Goal: Task Accomplishment & Management: Manage account settings

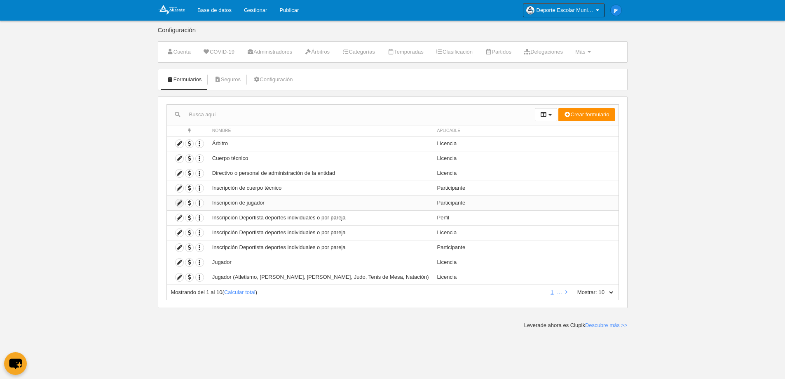
click at [178, 202] on icon at bounding box center [180, 203] width 8 height 8
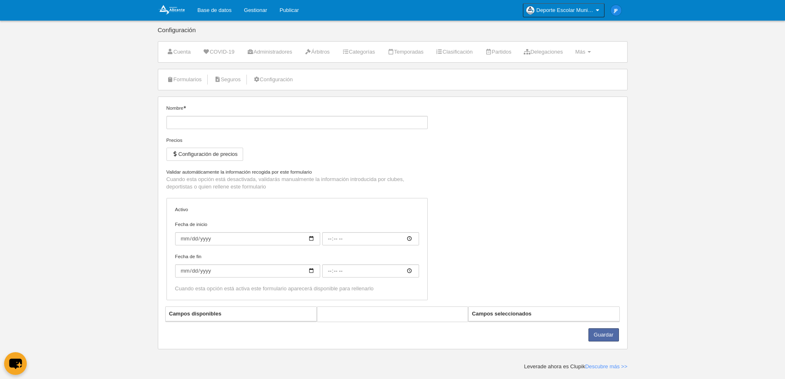
type input "Inscripción de jugador"
checkbox input "true"
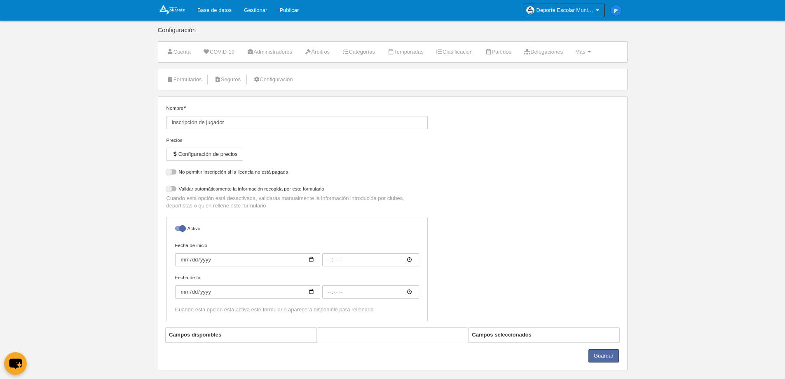
select select "selected"
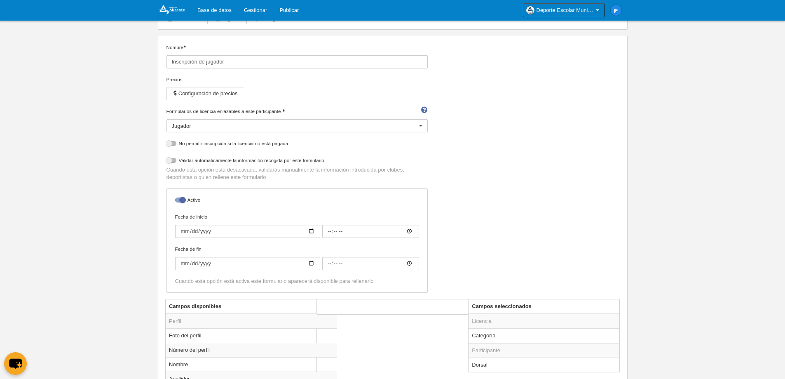
scroll to position [82, 0]
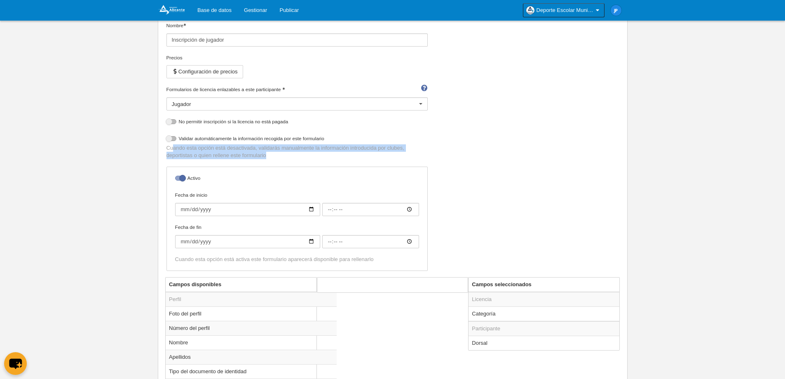
drag, startPoint x: 172, startPoint y: 147, endPoint x: 265, endPoint y: 155, distance: 93.1
click at [265, 155] on p "Cuando esta opción está desactivada, validarás manualmente la información intro…" at bounding box center [297, 151] width 261 height 15
click at [268, 158] on p "Cuando esta opción está desactivada, validarás manualmente la información intro…" at bounding box center [297, 151] width 261 height 15
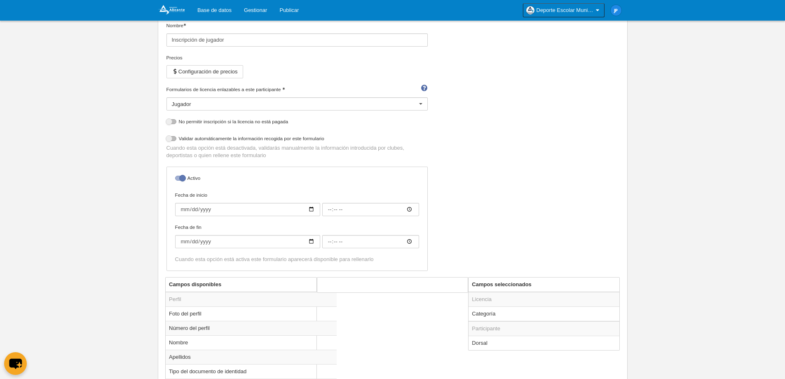
click at [178, 178] on div at bounding box center [180, 178] width 10 height 5
click at [178, 178] on input "checkbox" at bounding box center [178, 180] width 5 height 5
checkbox input "false"
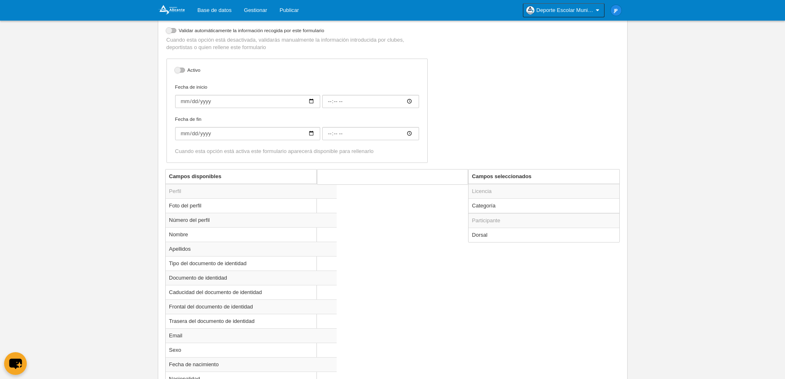
scroll to position [206, 0]
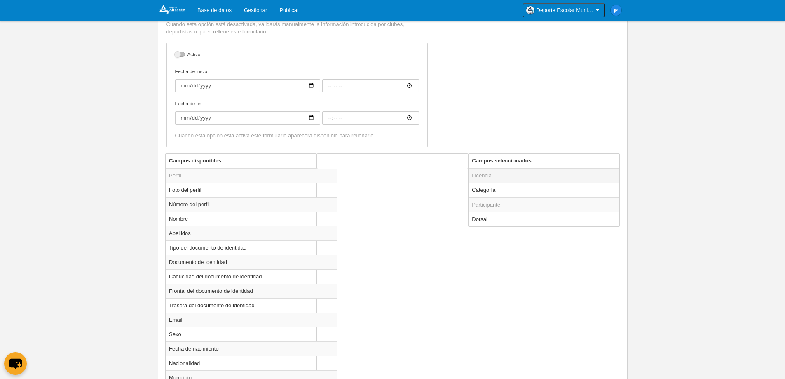
click at [523, 176] on td "Licencia" at bounding box center [544, 175] width 151 height 15
click at [518, 185] on td "Categoría" at bounding box center [544, 190] width 151 height 15
radio input "true"
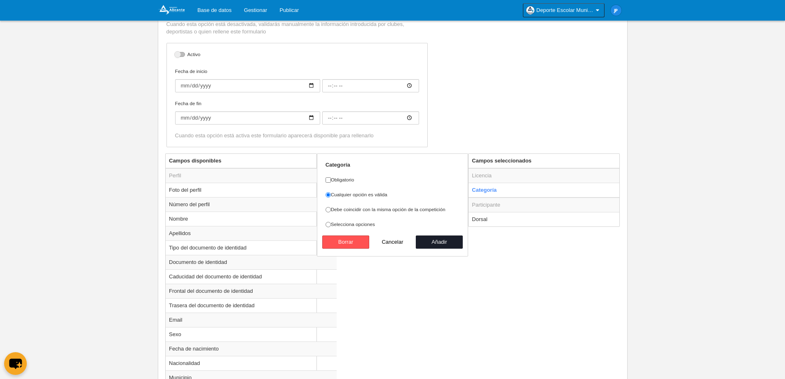
click at [366, 213] on label "Debe coincidir con la misma opción de la competición" at bounding box center [393, 209] width 134 height 7
click at [331, 212] on input "Debe coincidir con la misma opción de la competición" at bounding box center [328, 209] width 5 height 5
radio input "true"
click at [439, 244] on button "Añadir" at bounding box center [439, 241] width 47 height 13
radio input "false"
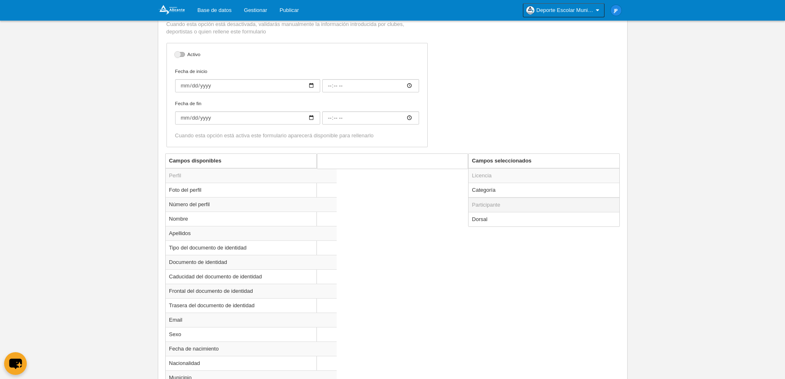
click at [493, 207] on td "Participante" at bounding box center [544, 204] width 151 height 15
click at [506, 207] on td "Participante" at bounding box center [544, 204] width 151 height 15
click at [497, 219] on td "Dorsal" at bounding box center [544, 219] width 151 height 14
click at [401, 194] on button "Cancelar" at bounding box center [392, 197] width 47 height 13
radio input "false"
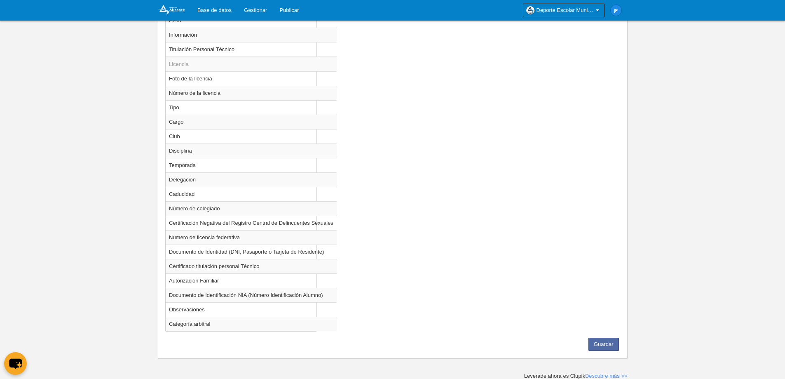
scroll to position [751, 0]
click at [605, 338] on button "Guardar" at bounding box center [604, 343] width 30 height 13
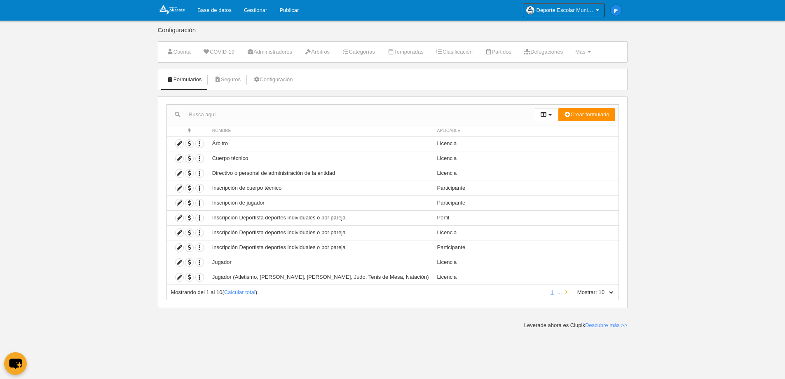
click at [568, 293] on link at bounding box center [566, 292] width 5 height 6
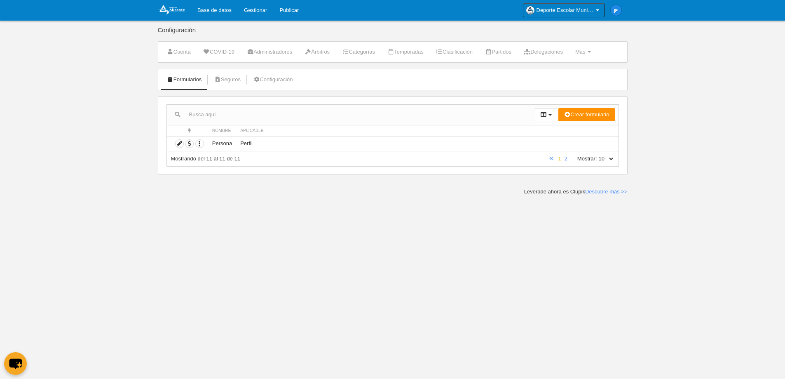
click at [561, 161] on link "1" at bounding box center [559, 158] width 6 height 6
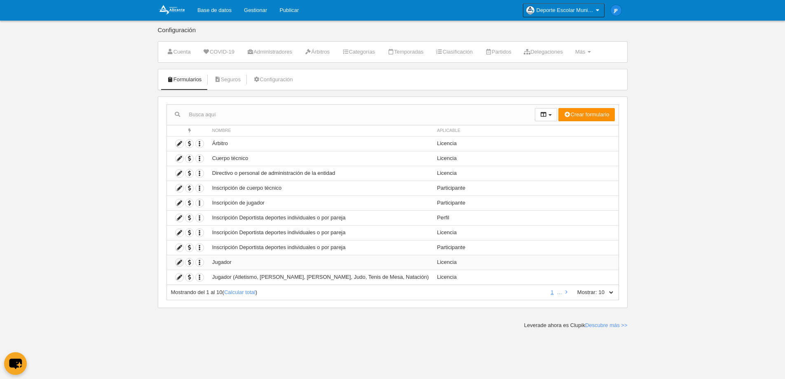
click at [181, 263] on icon at bounding box center [180, 262] width 8 height 8
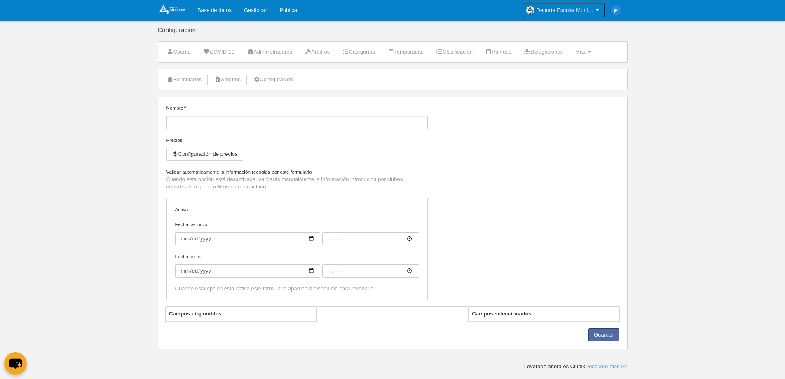
type input "Jugador"
checkbox input "true"
select select "selected"
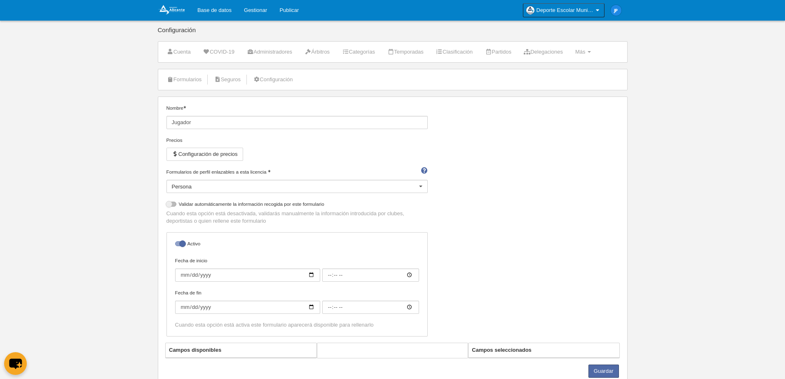
scroll to position [28, 0]
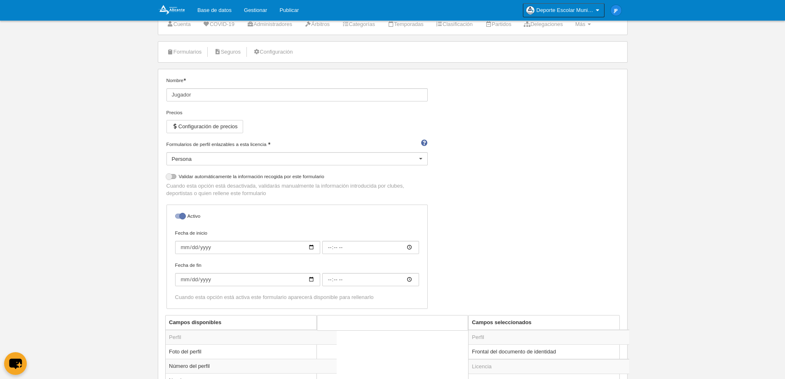
click at [178, 216] on div at bounding box center [180, 215] width 10 height 5
click at [178, 216] on input "checkbox" at bounding box center [178, 218] width 5 height 5
checkbox input "false"
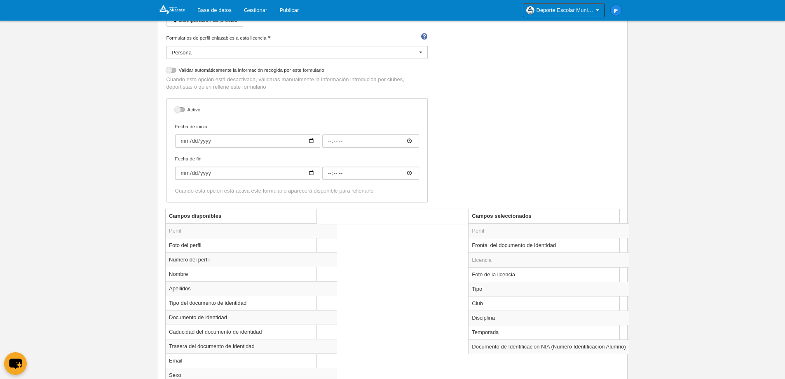
scroll to position [151, 0]
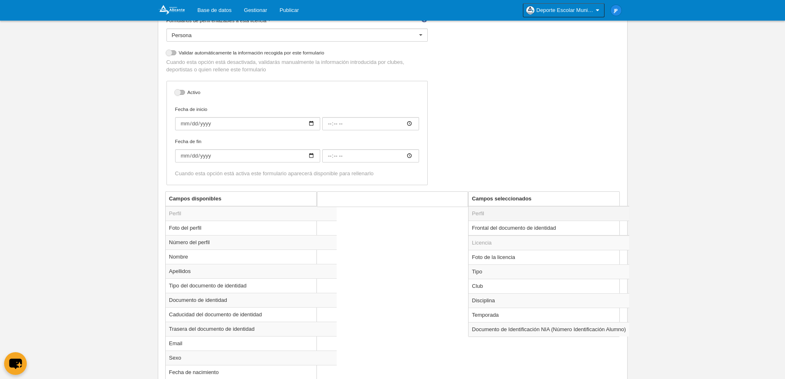
click at [518, 215] on td "Perfil" at bounding box center [549, 213] width 161 height 15
click at [517, 227] on td "Frontal del documento de identidad" at bounding box center [549, 227] width 161 height 15
radio input "true"
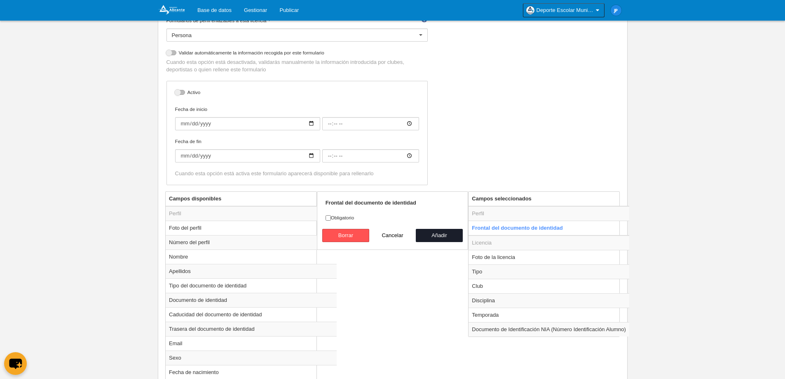
click at [340, 217] on label "Obligatorio" at bounding box center [393, 217] width 134 height 7
click at [331, 217] on input "Obligatorio" at bounding box center [328, 217] width 5 height 5
checkbox input "true"
click at [427, 234] on button "Añadir" at bounding box center [439, 235] width 47 height 13
radio input "false"
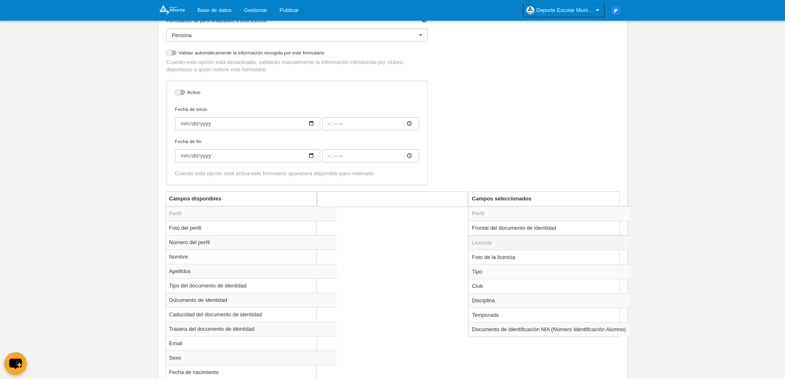
click at [501, 244] on td "Licencia" at bounding box center [549, 242] width 161 height 15
click at [502, 256] on td "Foto de la licencia" at bounding box center [549, 257] width 161 height 14
radio input "true"
click at [352, 218] on label "Obligatorio" at bounding box center [393, 217] width 134 height 7
click at [331, 218] on input "Obligatorio" at bounding box center [328, 217] width 5 height 5
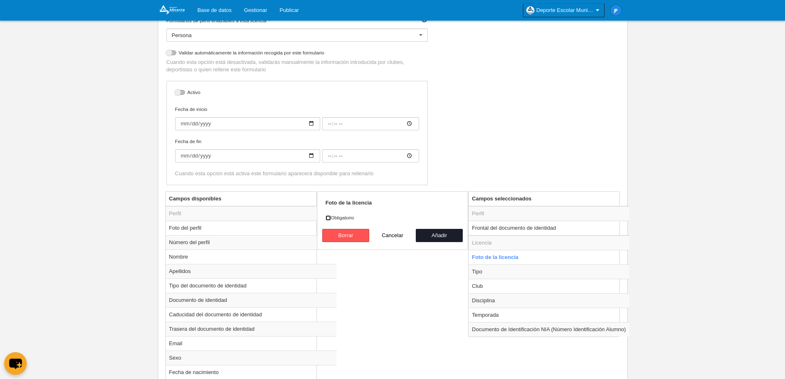
checkbox input "true"
click at [427, 231] on button "Añadir" at bounding box center [439, 235] width 47 height 13
radio input "false"
click at [516, 274] on td "Tipo" at bounding box center [549, 271] width 161 height 14
radio input "true"
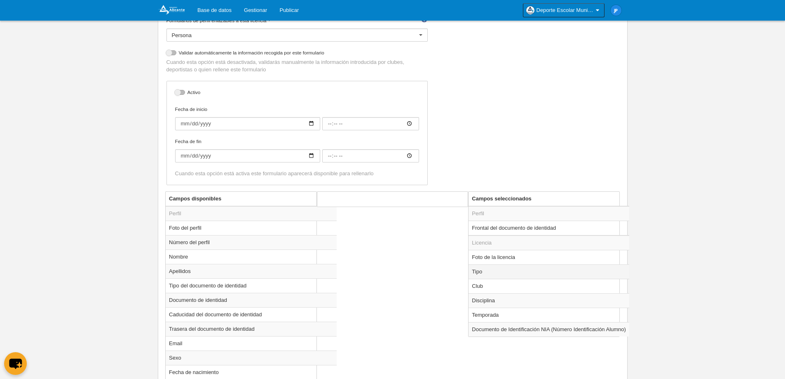
select select "player"
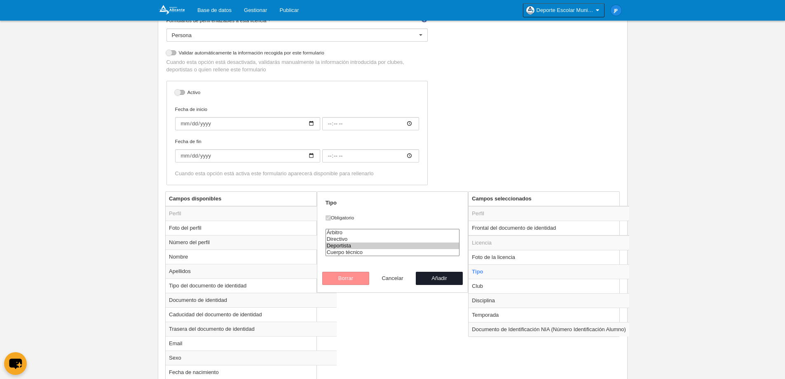
click at [394, 277] on button "Cancelar" at bounding box center [392, 278] width 47 height 13
radio input "false"
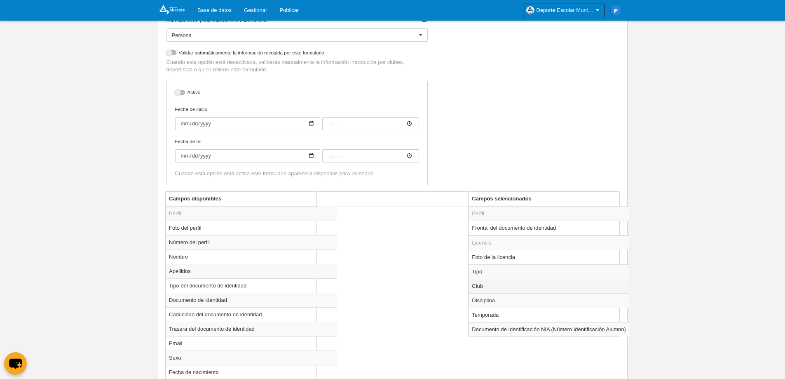
click at [491, 284] on td "Club" at bounding box center [549, 286] width 161 height 14
radio input "true"
select select
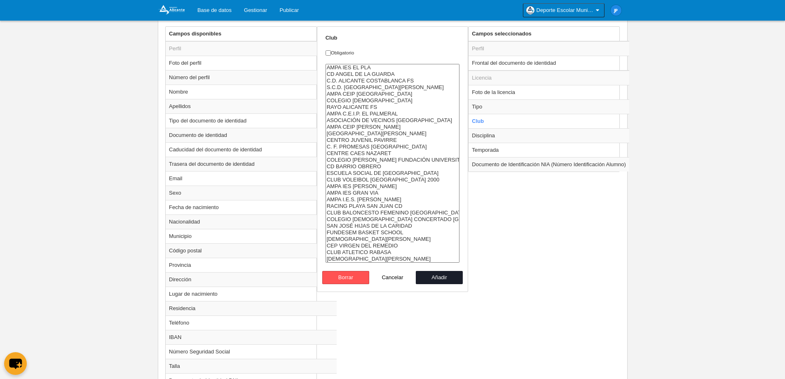
scroll to position [275, 0]
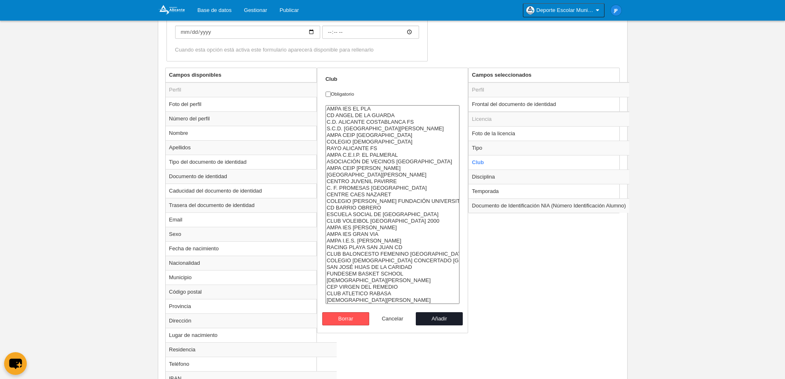
click at [388, 321] on button "Cancelar" at bounding box center [392, 318] width 47 height 13
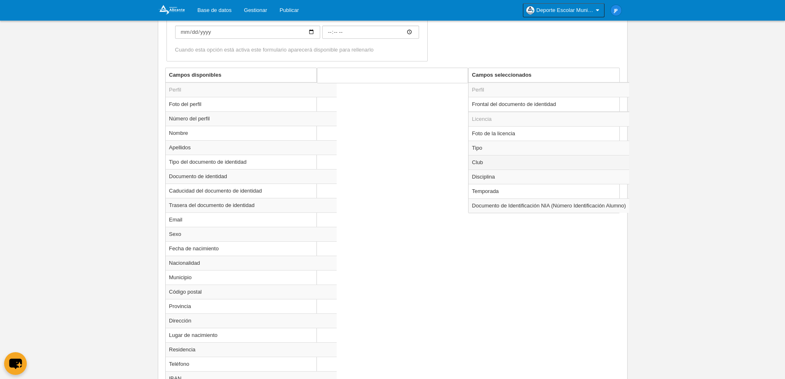
click at [504, 166] on td "Club" at bounding box center [549, 162] width 161 height 14
radio input "true"
select select
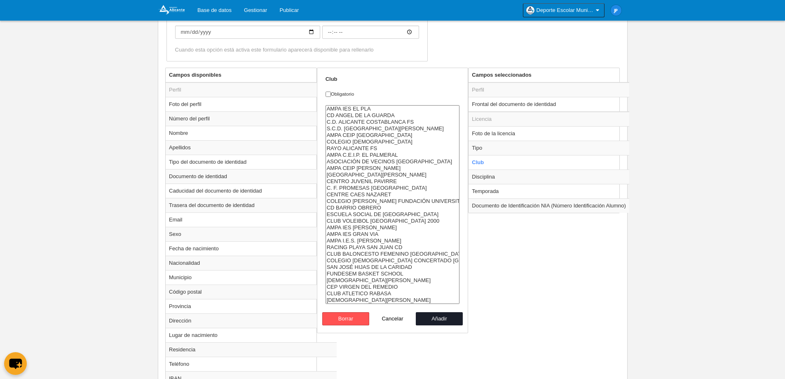
click at [352, 93] on label "Obligatorio" at bounding box center [393, 93] width 134 height 7
click at [331, 93] on input "Obligatorio" at bounding box center [328, 93] width 5 height 5
checkbox input "true"
click at [438, 322] on button "Añadir" at bounding box center [439, 318] width 47 height 13
radio input "false"
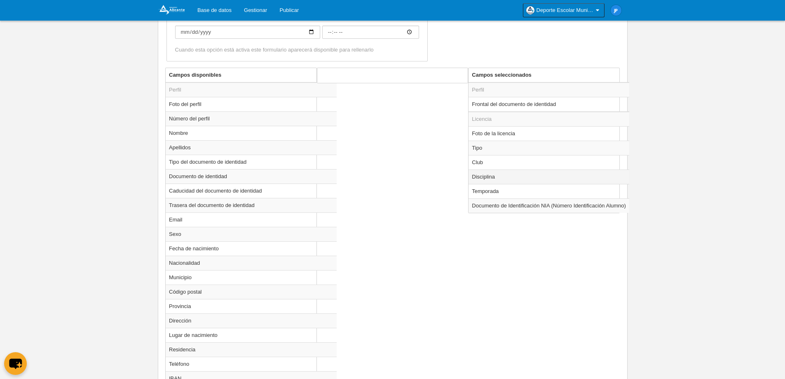
click at [515, 179] on td "Disciplina" at bounding box center [549, 176] width 161 height 14
radio input "true"
select select
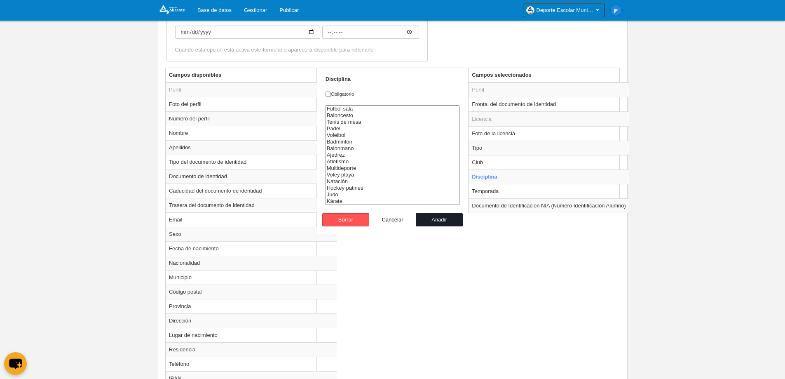
click at [343, 94] on label "Obligatorio" at bounding box center [393, 93] width 134 height 7
click at [331, 94] on input "Obligatorio" at bounding box center [328, 93] width 5 height 5
checkbox input "true"
click at [445, 222] on button "Añadir" at bounding box center [439, 219] width 47 height 13
radio input "false"
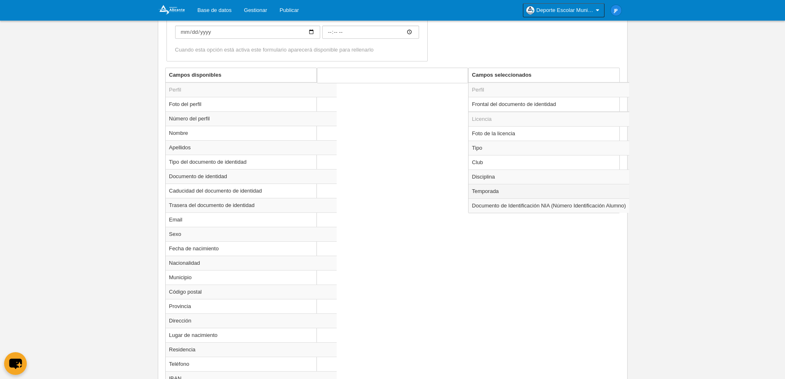
click at [493, 192] on td "Temporada" at bounding box center [549, 191] width 161 height 14
radio input "true"
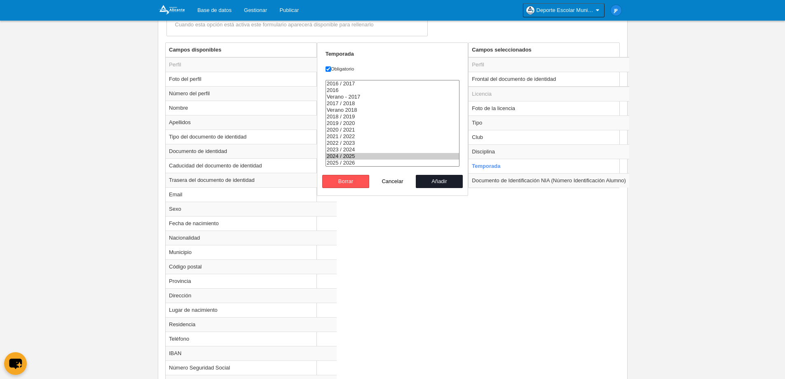
scroll to position [316, 0]
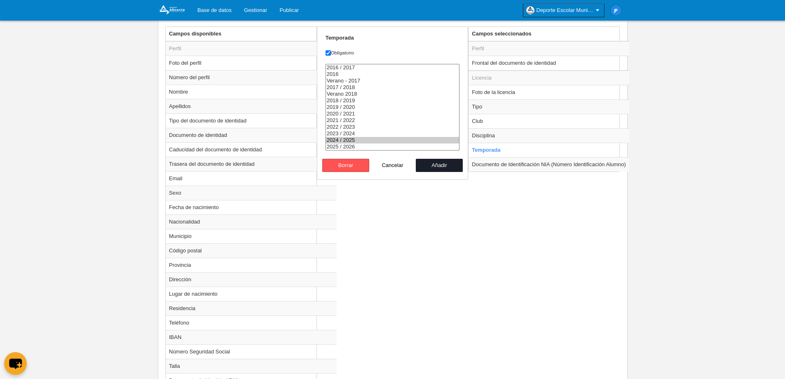
select select "8607"
click at [349, 145] on option "2025 / 2026" at bounding box center [393, 146] width 134 height 7
click at [439, 165] on button "Añadir" at bounding box center [439, 165] width 47 height 13
radio input "false"
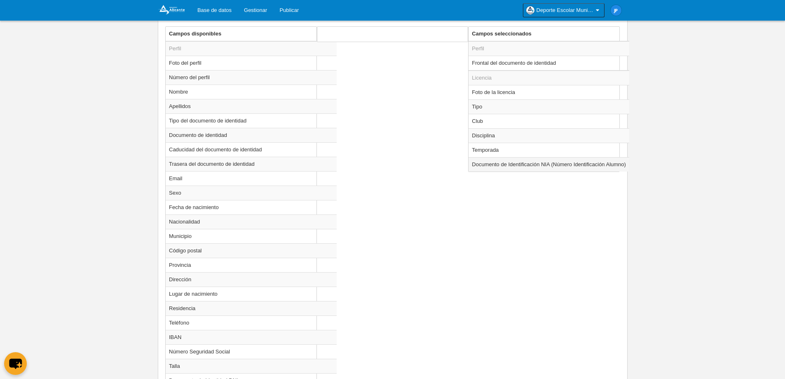
click at [522, 165] on td "Documento de Identificación NIA (Número Identificación Alumno)" at bounding box center [549, 164] width 161 height 14
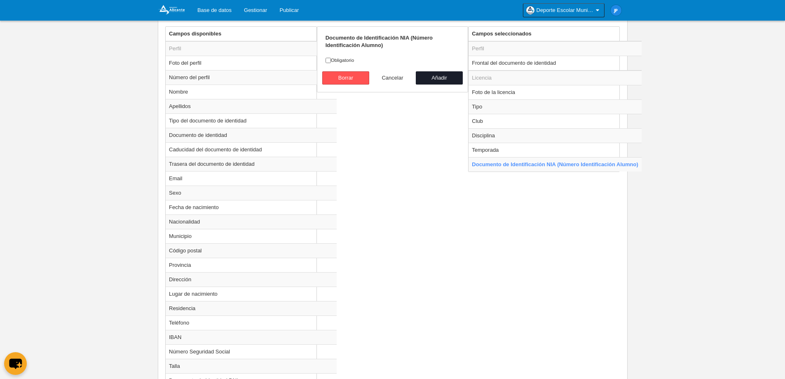
click at [392, 78] on button "Cancelar" at bounding box center [392, 77] width 47 height 13
radio input "false"
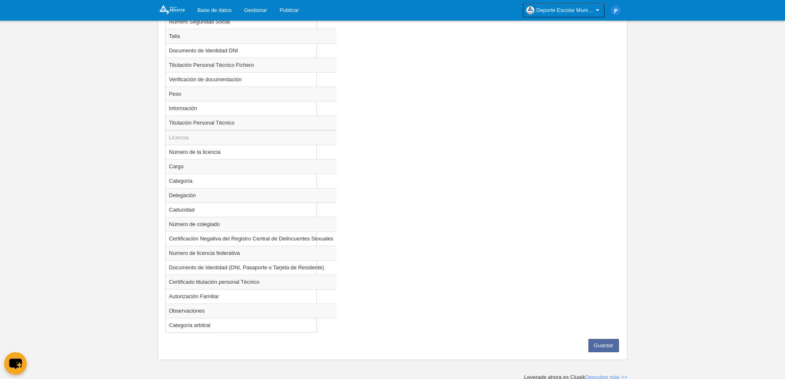
scroll to position [648, 0]
click at [614, 342] on button "Guardar" at bounding box center [604, 343] width 30 height 13
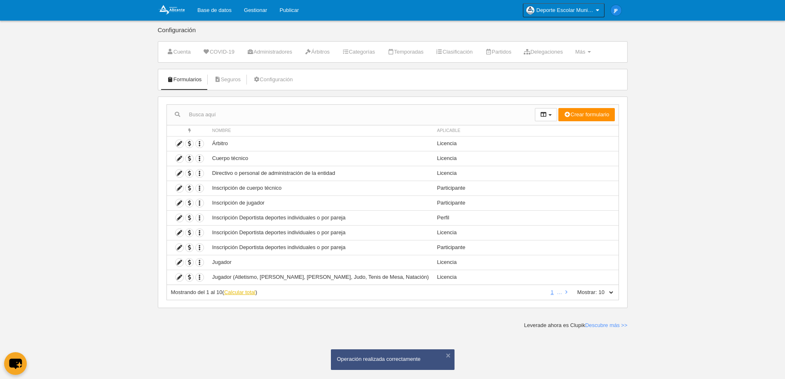
click at [249, 292] on link "Calcular total" at bounding box center [239, 292] width 31 height 6
click at [557, 291] on link "2" at bounding box center [557, 292] width 6 height 6
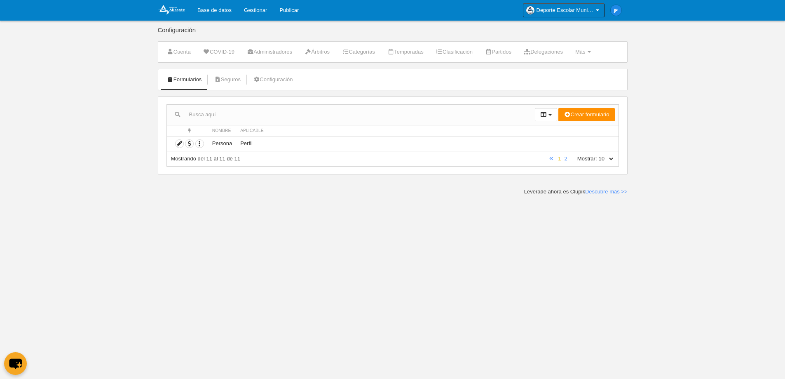
click at [557, 158] on link "1" at bounding box center [559, 158] width 6 height 6
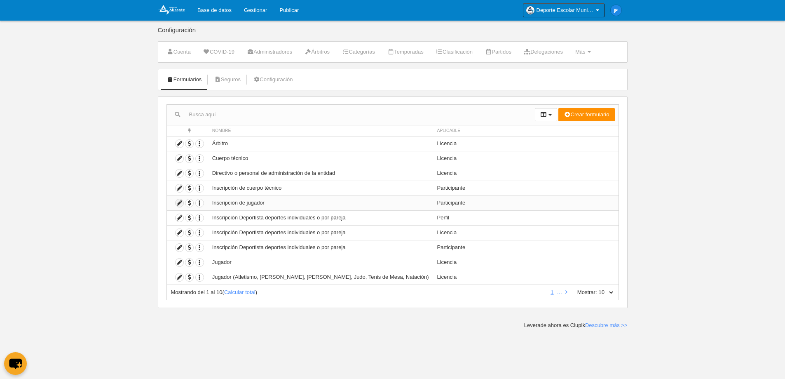
click at [179, 203] on icon at bounding box center [180, 203] width 8 height 8
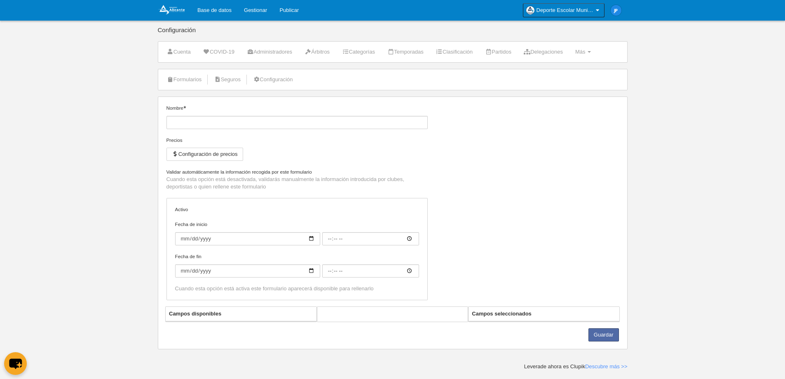
type input "Inscripción de jugador"
select select "selected"
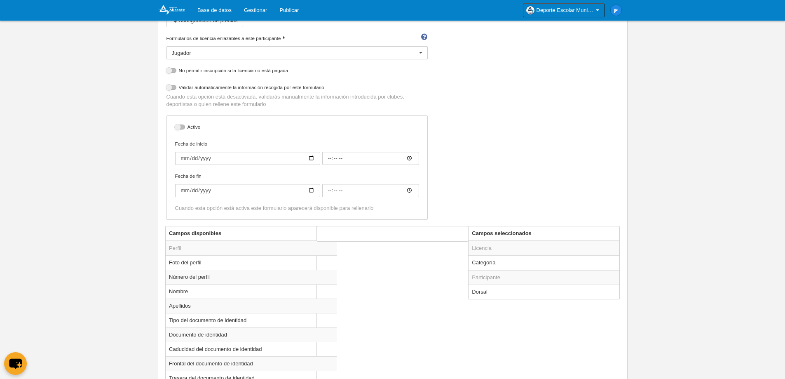
scroll to position [168, 0]
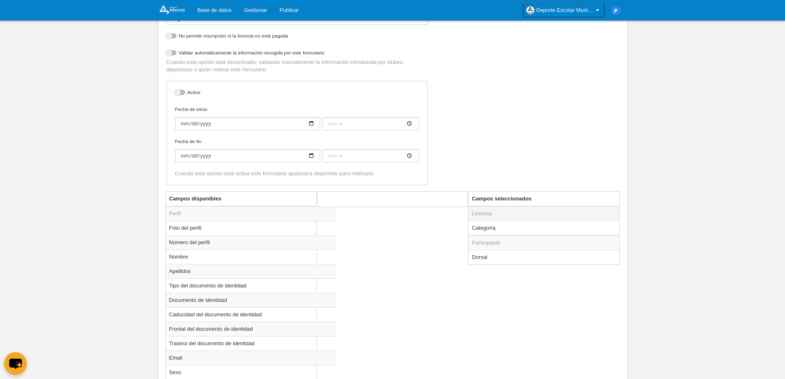
click at [496, 216] on td "Licencia" at bounding box center [544, 213] width 151 height 15
click at [497, 225] on td "Categoría" at bounding box center [544, 227] width 151 height 15
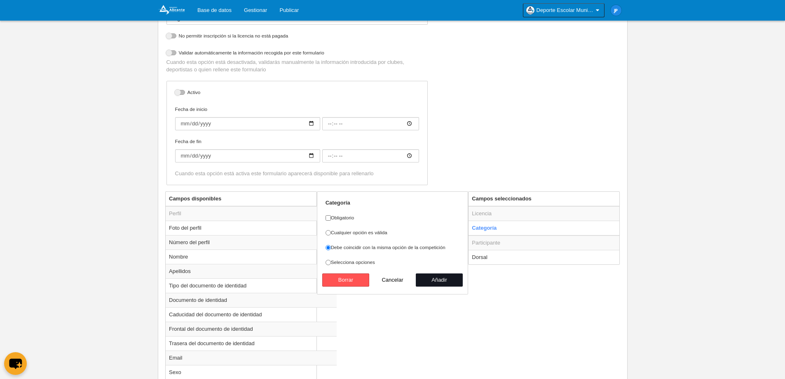
click at [428, 279] on button "Añadir" at bounding box center [439, 279] width 47 height 13
radio input "false"
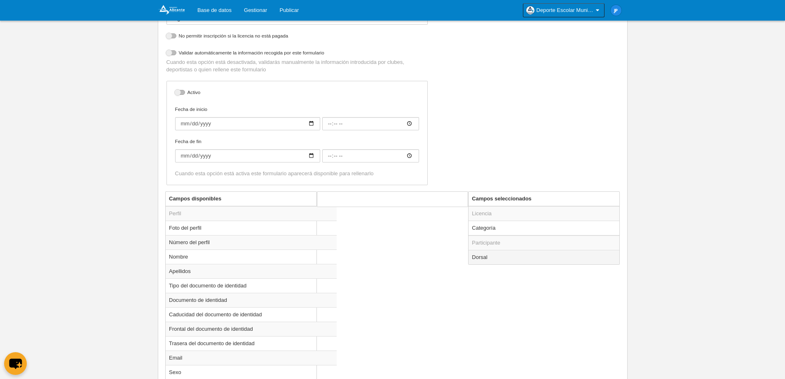
click at [490, 258] on td "Dorsal" at bounding box center [544, 257] width 151 height 14
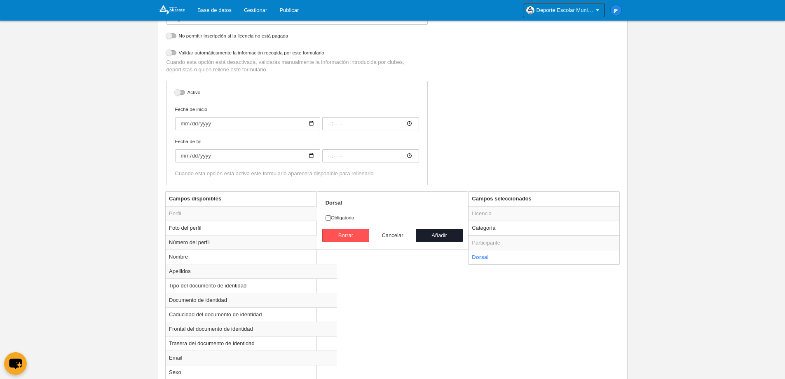
click at [385, 232] on button "Cancelar" at bounding box center [392, 235] width 47 height 13
radio input "false"
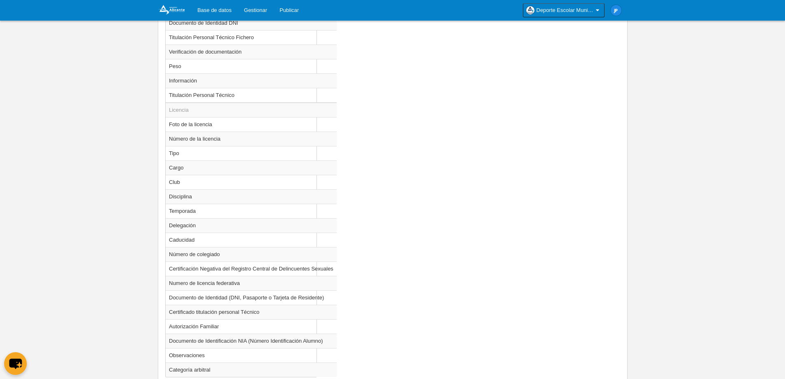
scroll to position [751, 0]
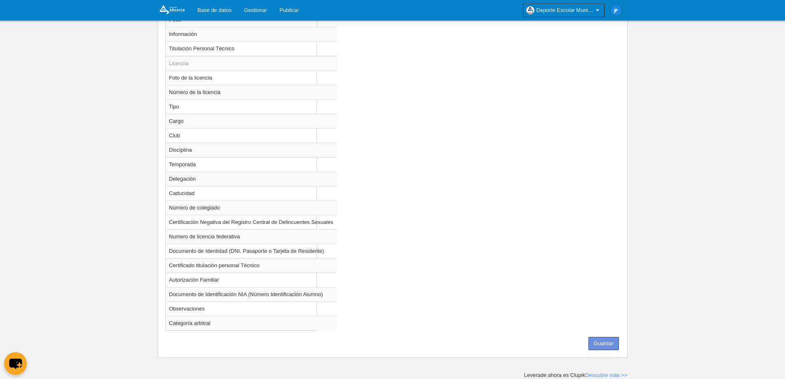
click at [612, 341] on button "Guardar" at bounding box center [604, 343] width 30 height 13
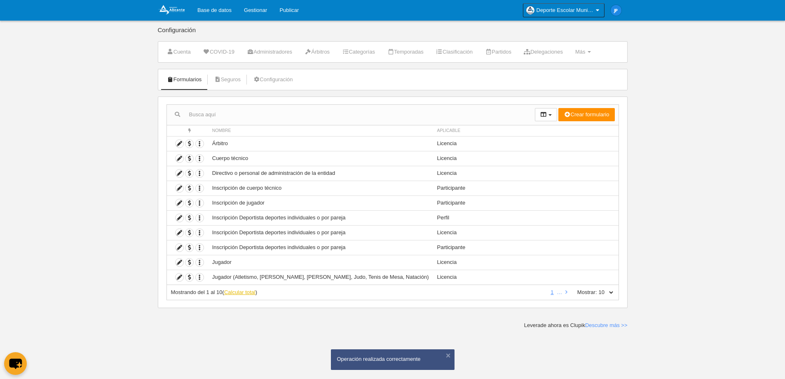
click at [237, 292] on link "Calcular total" at bounding box center [239, 292] width 31 height 6
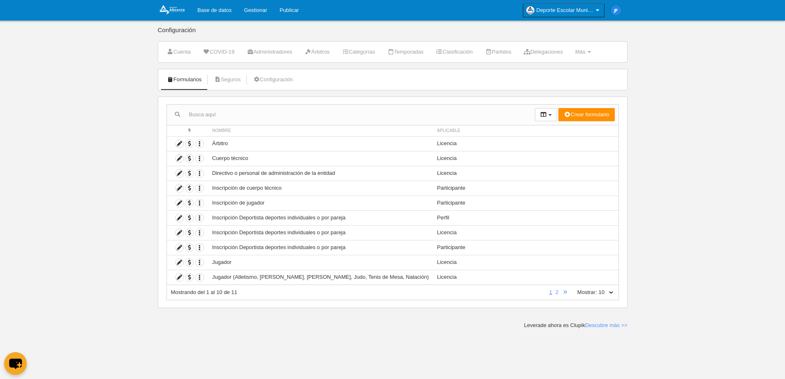
click at [613, 295] on select "10 25 50 100 500" at bounding box center [605, 291] width 17 height 7
select select "25"
click at [597, 288] on select "10 25 50 100 500" at bounding box center [605, 291] width 17 height 7
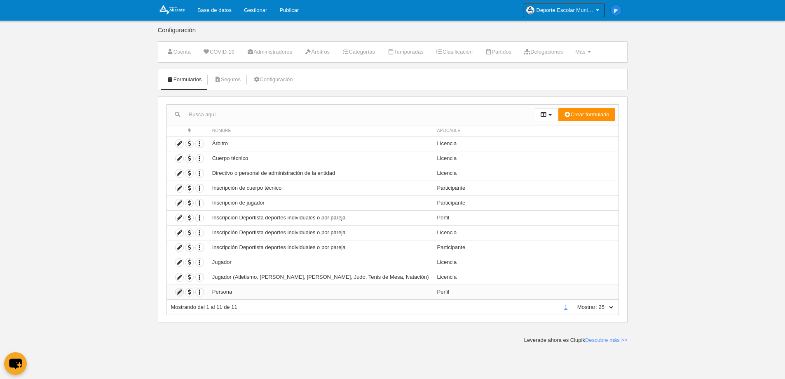
click at [180, 291] on icon at bounding box center [180, 292] width 8 height 8
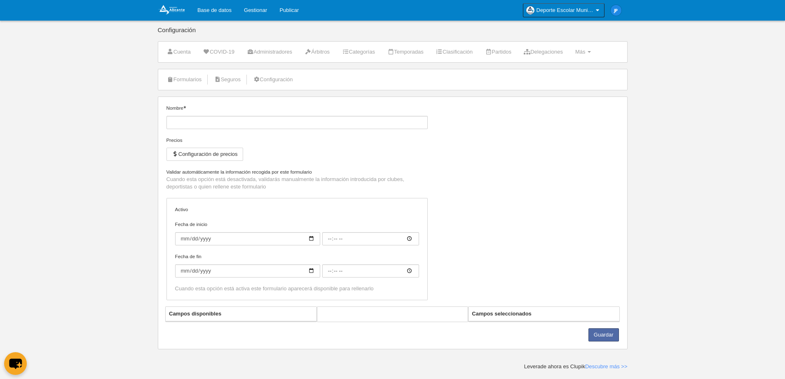
type input "Persona"
checkbox input "true"
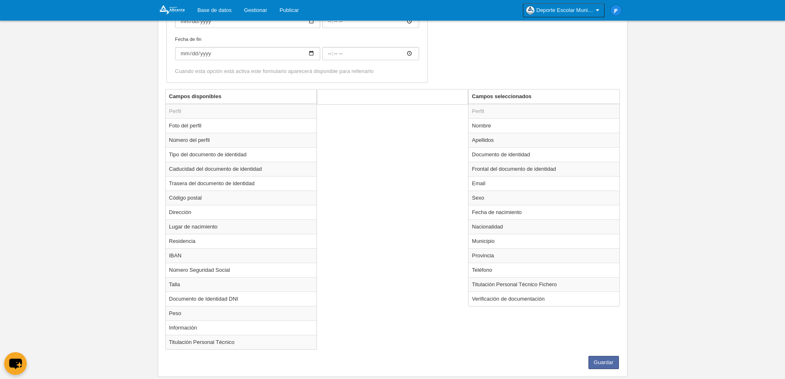
scroll to position [199, 0]
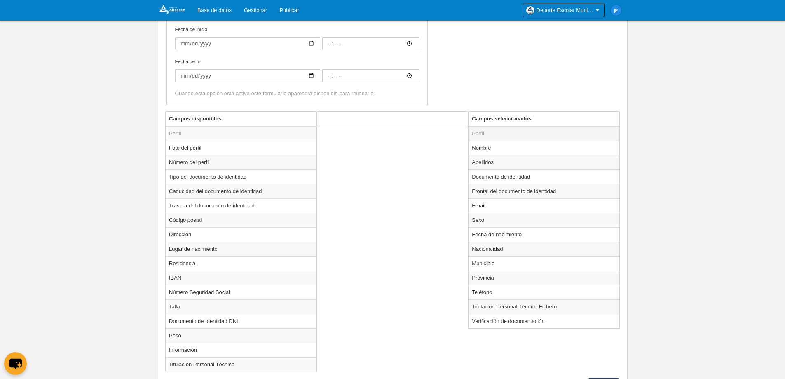
click at [502, 133] on td "Perfil" at bounding box center [544, 133] width 151 height 15
click at [495, 144] on td "Nombre" at bounding box center [544, 148] width 151 height 14
click at [492, 160] on td "Apellidos" at bounding box center [544, 162] width 151 height 14
radio input "false"
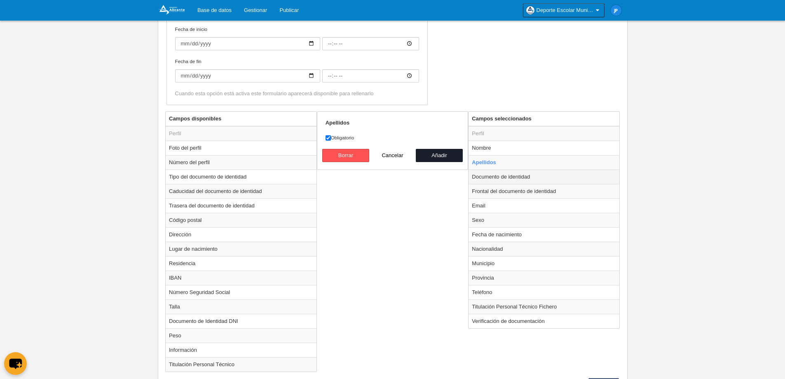
click at [495, 174] on td "Documento de identidad" at bounding box center [544, 176] width 151 height 14
radio input "false"
radio input "true"
checkbox input "false"
click at [500, 167] on td "Apellidos" at bounding box center [544, 162] width 151 height 14
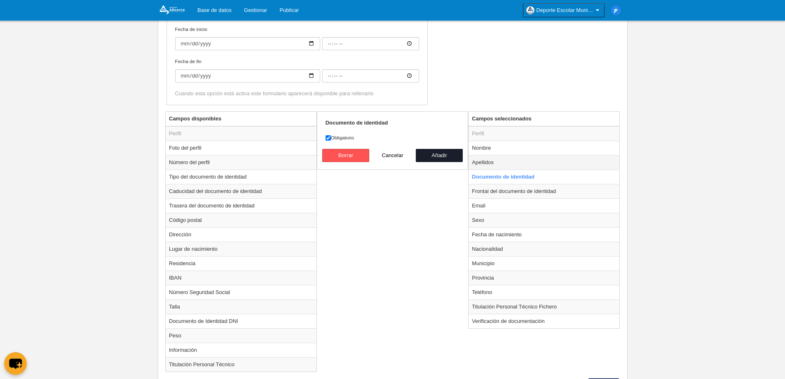
radio input "true"
checkbox input "true"
click at [497, 176] on td "Documento de identidad" at bounding box center [544, 176] width 151 height 14
radio input "false"
radio input "true"
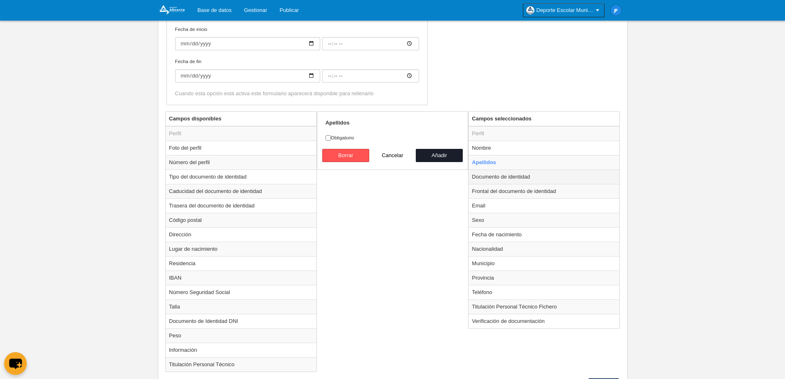
checkbox input "false"
click at [497, 187] on td "Frontal del documento de identidad" at bounding box center [544, 191] width 151 height 14
radio input "false"
radio input "true"
click at [497, 178] on td "Documento de identidad" at bounding box center [544, 176] width 151 height 14
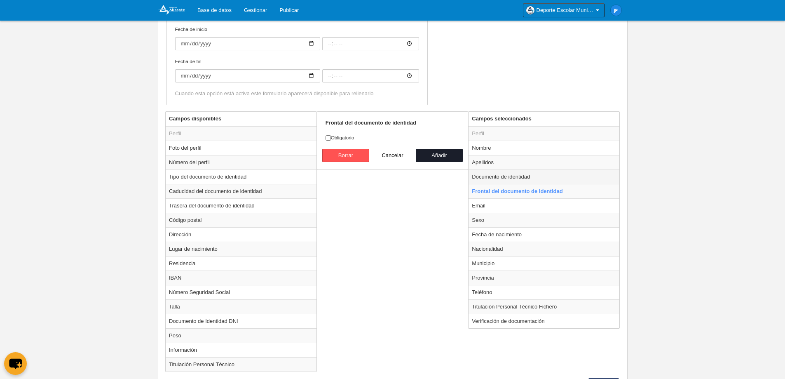
radio input "true"
click at [339, 138] on label "Obligatorio" at bounding box center [393, 137] width 134 height 7
click at [331, 138] on input "Obligatorio" at bounding box center [328, 137] width 5 height 5
checkbox input "true"
click at [447, 156] on button "Añadir" at bounding box center [439, 155] width 47 height 13
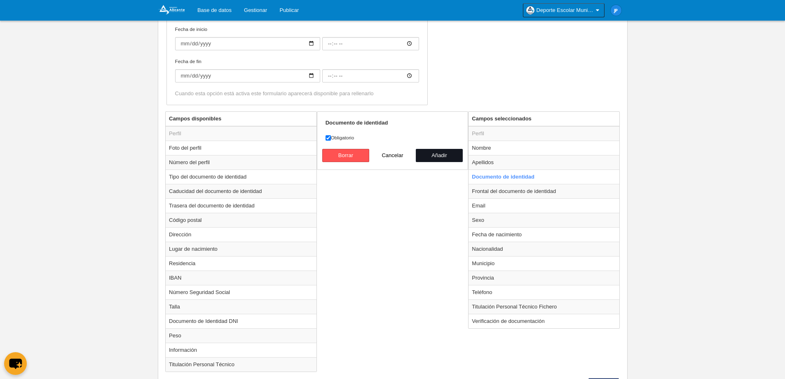
radio input "false"
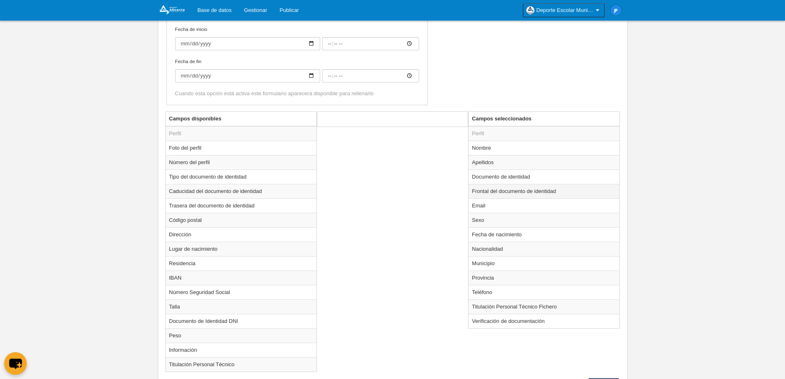
click at [511, 194] on td "Frontal del documento de identidad" at bounding box center [544, 191] width 151 height 14
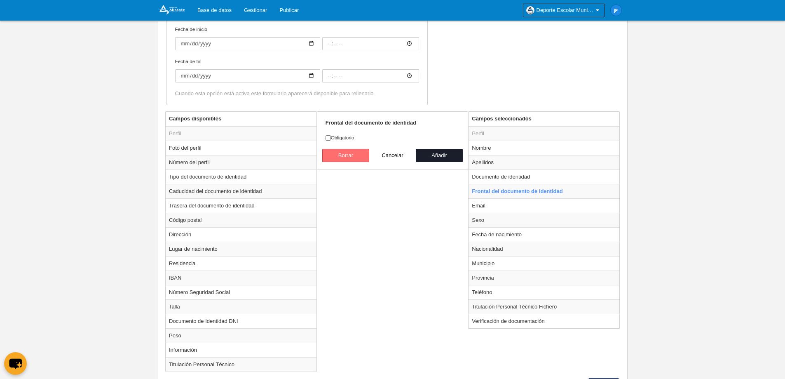
click at [334, 150] on button "Borrar" at bounding box center [345, 155] width 47 height 13
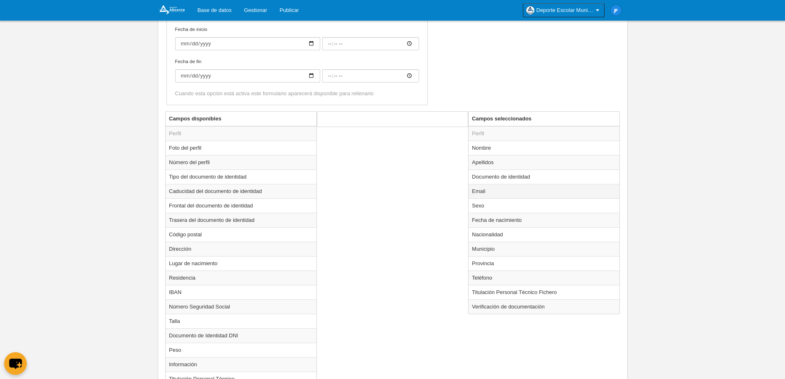
click at [502, 194] on td "Email" at bounding box center [544, 191] width 151 height 14
click at [395, 152] on button "Cancelar" at bounding box center [392, 155] width 47 height 13
radio input "false"
click at [528, 297] on td "Titulación Personal Técnico Fichero" at bounding box center [544, 292] width 151 height 14
radio input "true"
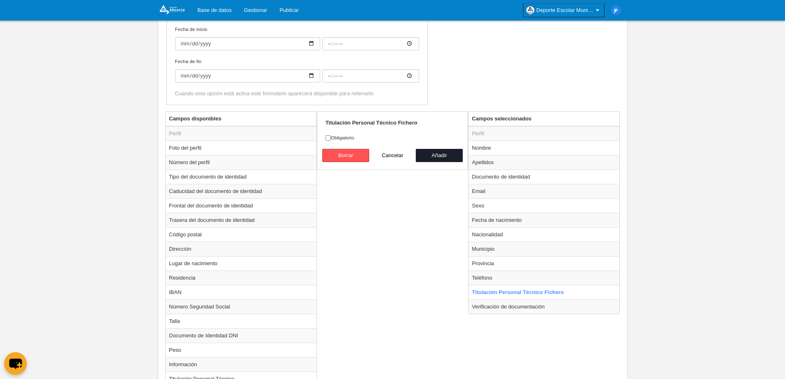
click at [339, 135] on label "Obligatorio" at bounding box center [393, 137] width 134 height 7
click at [331, 135] on input "Obligatorio" at bounding box center [328, 137] width 5 height 5
checkbox input "true"
click at [391, 152] on button "Cancelar" at bounding box center [392, 155] width 47 height 13
radio input "false"
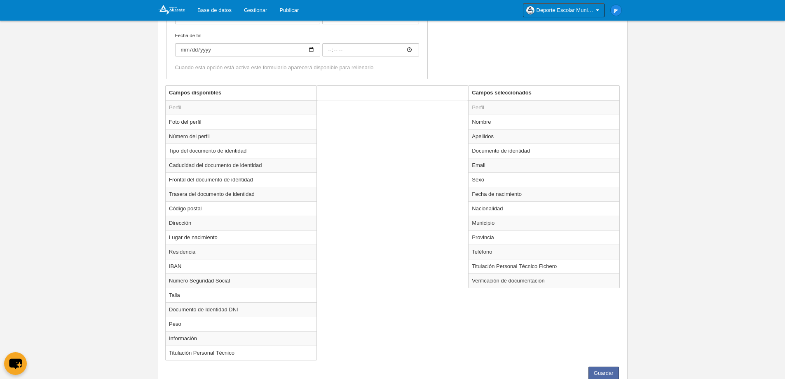
scroll to position [255, 0]
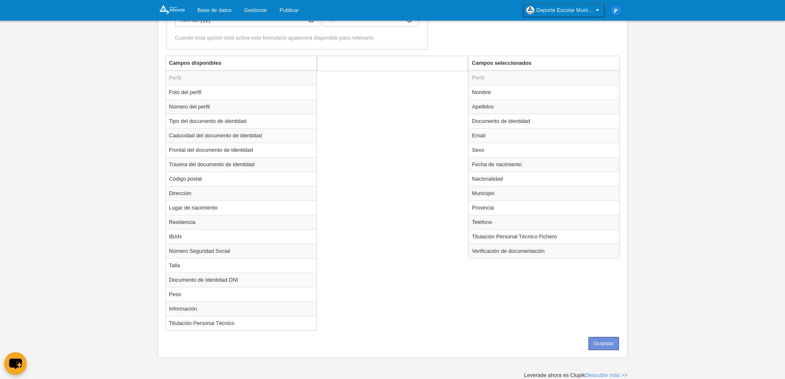
click at [605, 347] on button "Guardar" at bounding box center [604, 343] width 30 height 13
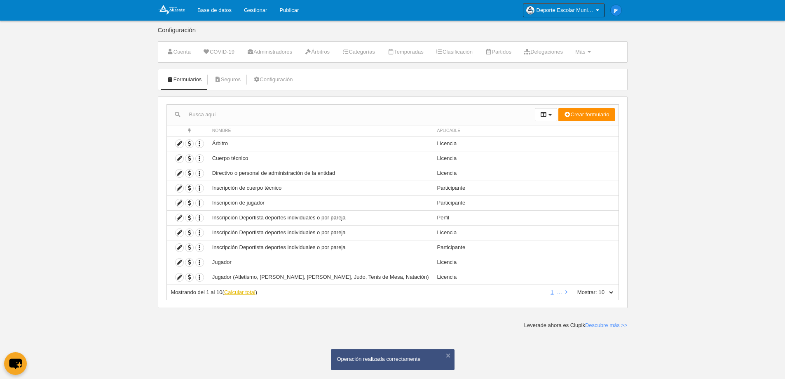
click at [251, 292] on link "Calcular total" at bounding box center [239, 292] width 31 height 6
click at [565, 293] on icon at bounding box center [565, 291] width 4 height 5
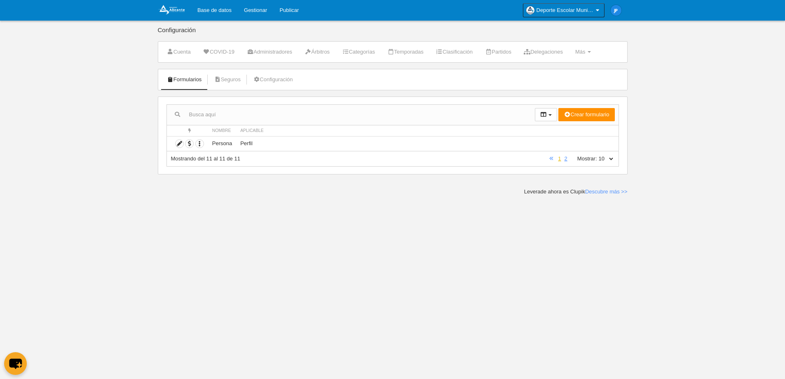
click at [558, 159] on link "1" at bounding box center [559, 158] width 6 height 6
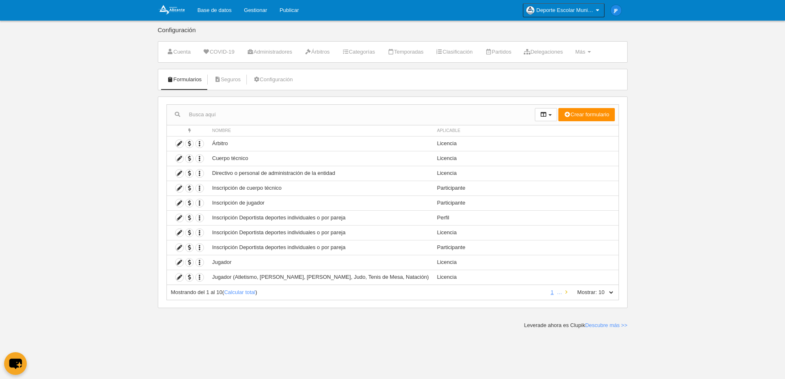
click at [567, 292] on icon at bounding box center [566, 291] width 2 height 5
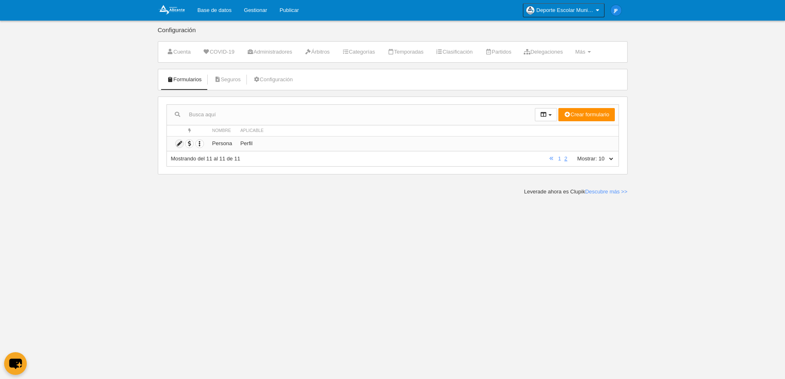
click at [181, 144] on icon at bounding box center [180, 144] width 8 height 8
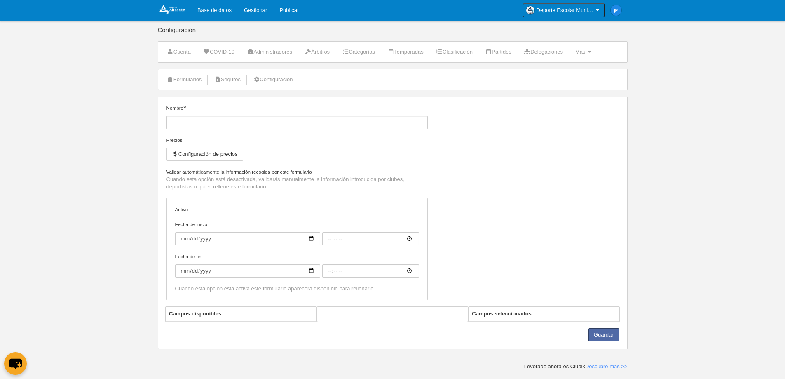
type input "Persona"
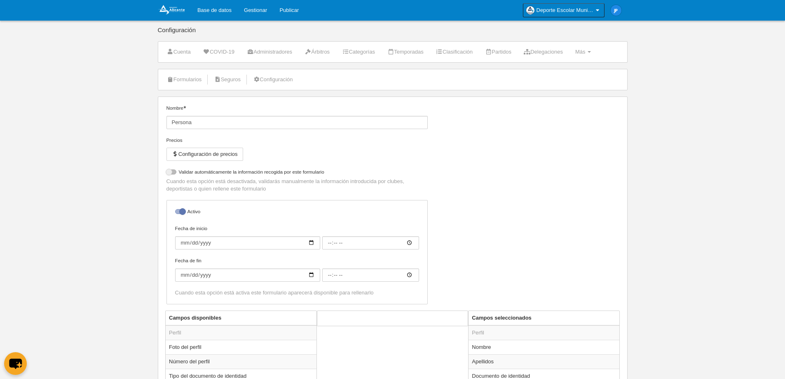
click at [180, 213] on div at bounding box center [180, 211] width 10 height 5
click at [180, 213] on input "checkbox" at bounding box center [178, 213] width 5 height 5
checkbox input "false"
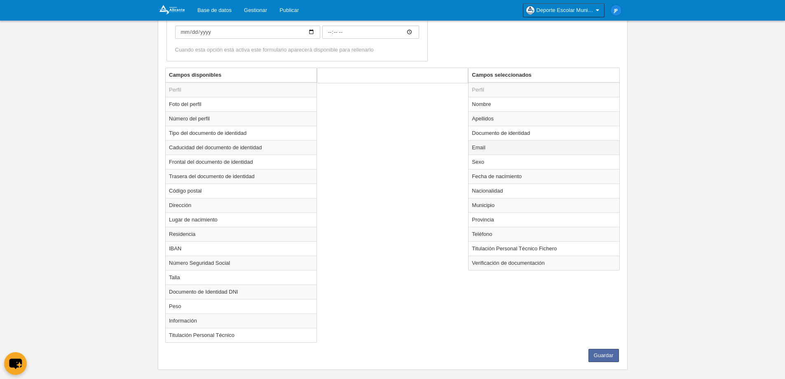
scroll to position [255, 0]
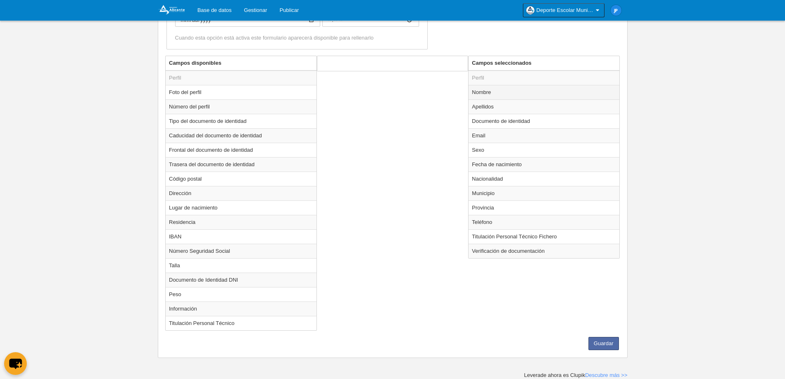
click at [497, 90] on td "Nombre" at bounding box center [544, 92] width 151 height 14
click at [496, 105] on td "Apellidos" at bounding box center [544, 106] width 151 height 14
radio input "false"
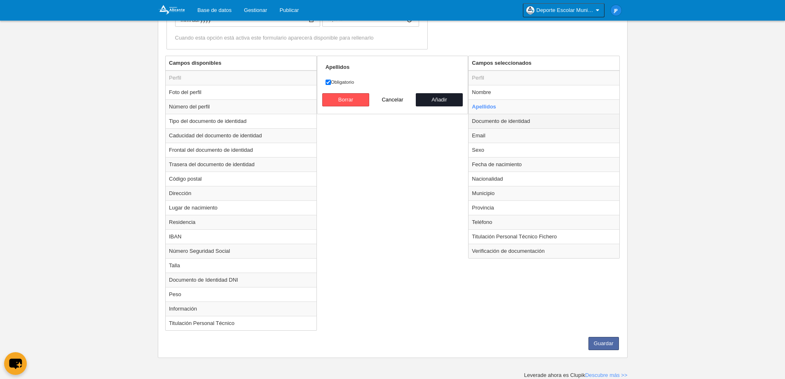
click at [495, 120] on td "Documento de identidad" at bounding box center [544, 121] width 151 height 14
radio input "false"
click at [493, 138] on td "Email" at bounding box center [544, 135] width 151 height 14
radio input "false"
radio input "true"
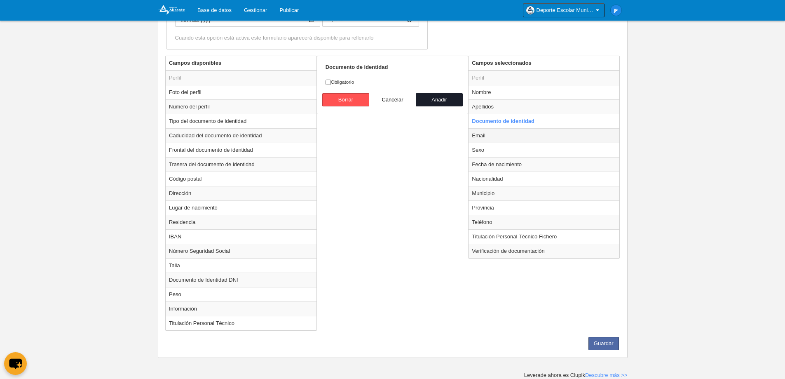
checkbox input "false"
click at [493, 150] on td "Sexo" at bounding box center [544, 150] width 151 height 14
radio input "false"
radio input "true"
checkbox input "true"
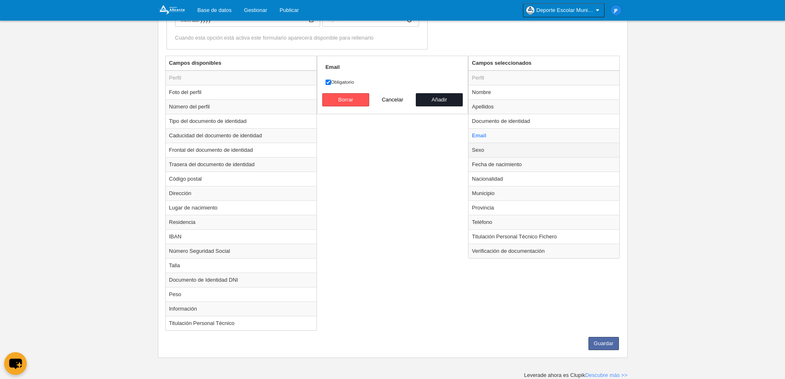
select select
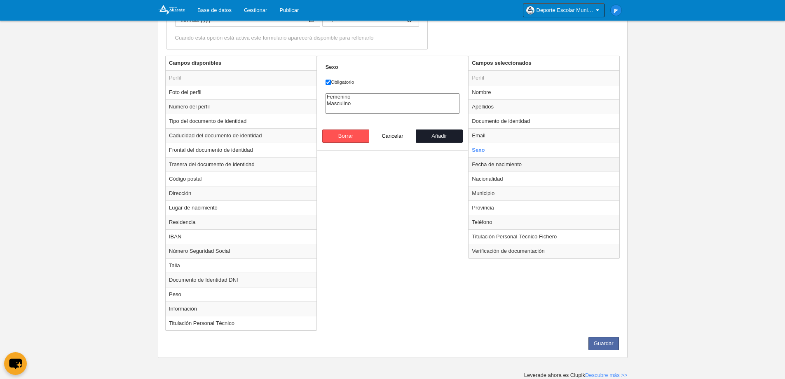
click at [495, 162] on td "Fecha de nacimiento" at bounding box center [544, 164] width 151 height 14
radio input "false"
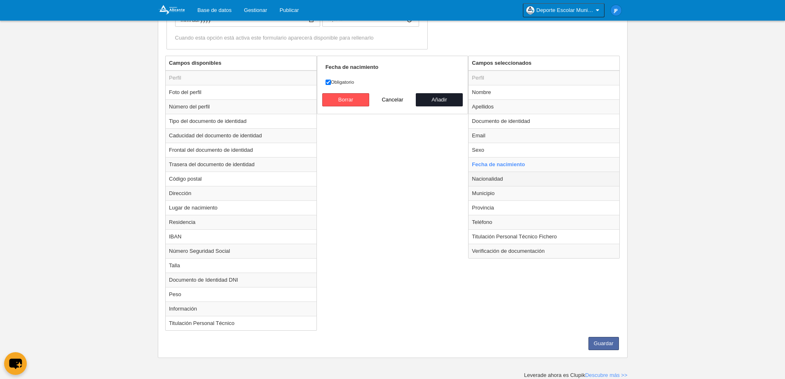
click at [499, 178] on td "Nacionalidad" at bounding box center [544, 178] width 151 height 14
radio input "false"
radio input "true"
checkbox input "false"
select select
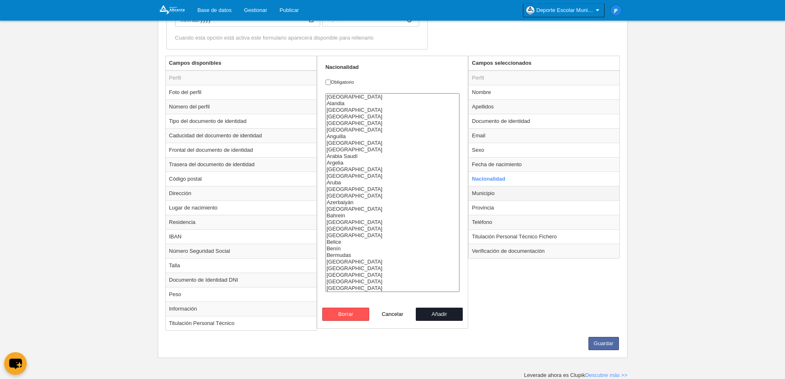
click at [499, 194] on td "Municipio" at bounding box center [544, 193] width 151 height 14
radio input "false"
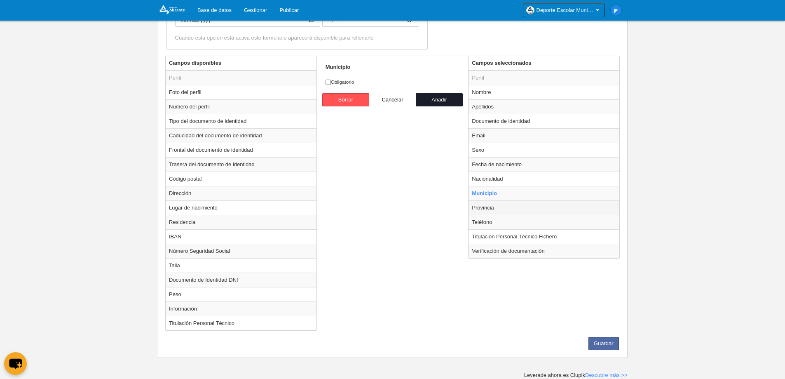
click at [499, 206] on td "Provincia" at bounding box center [544, 207] width 151 height 14
radio input "false"
click at [499, 218] on td "Teléfono" at bounding box center [544, 222] width 151 height 14
radio input "false"
click at [492, 236] on td "Titulación Personal Técnico Fichero" at bounding box center [544, 236] width 151 height 14
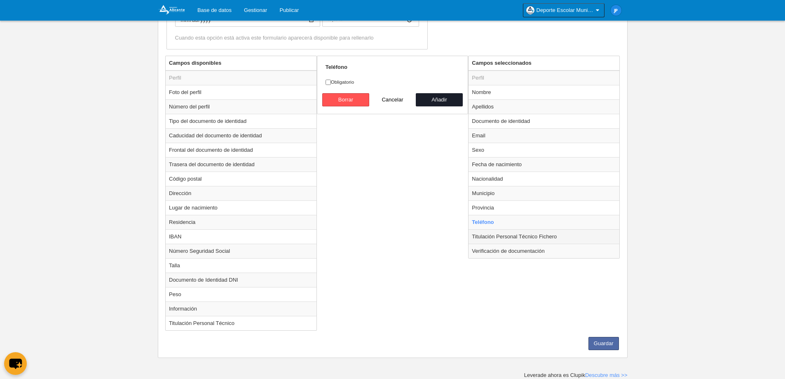
radio input "false"
click at [491, 251] on td "Verificación de documentación" at bounding box center [544, 251] width 151 height 14
radio input "false"
radio input "true"
select select
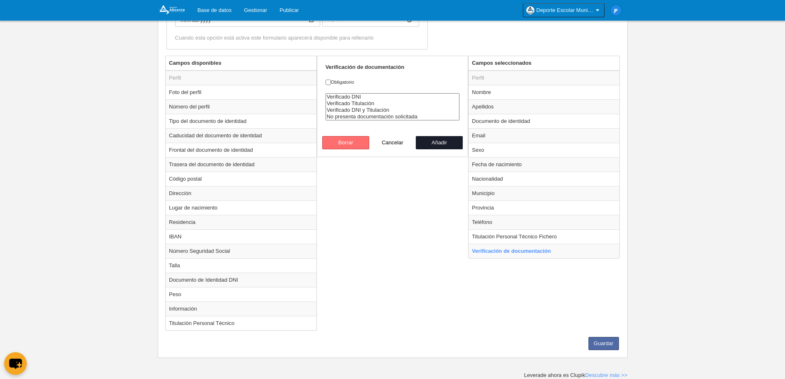
click at [363, 143] on button "Borrar" at bounding box center [345, 142] width 47 height 13
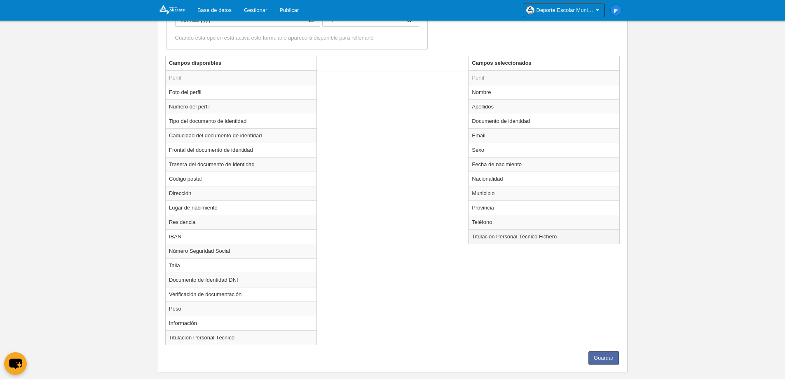
click at [490, 240] on td "Titulación Personal Técnico Fichero" at bounding box center [544, 236] width 151 height 14
radio input "true"
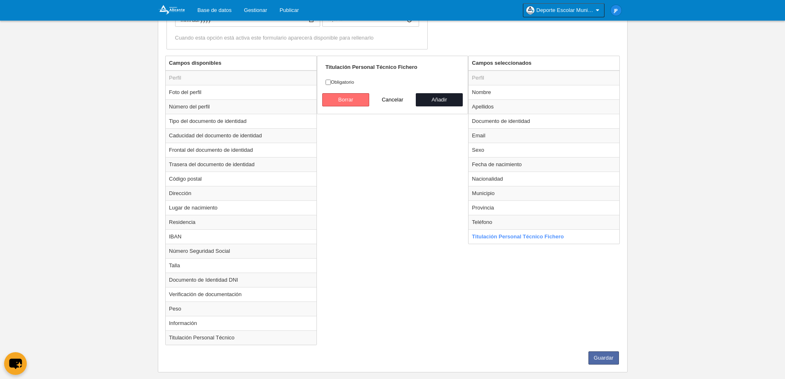
click at [362, 97] on button "Borrar" at bounding box center [345, 99] width 47 height 13
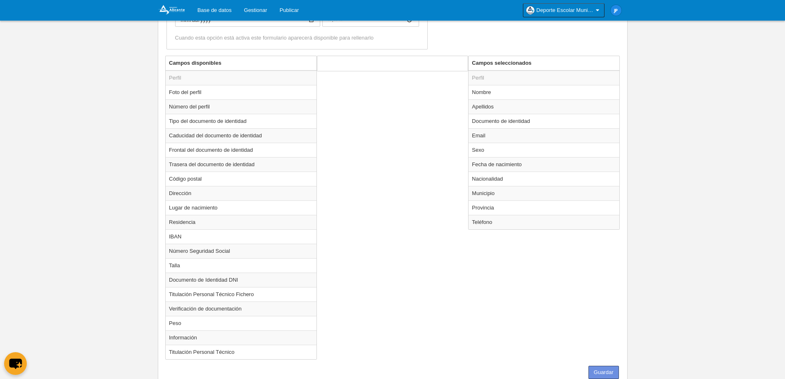
click at [611, 373] on button "Guardar" at bounding box center [604, 372] width 30 height 13
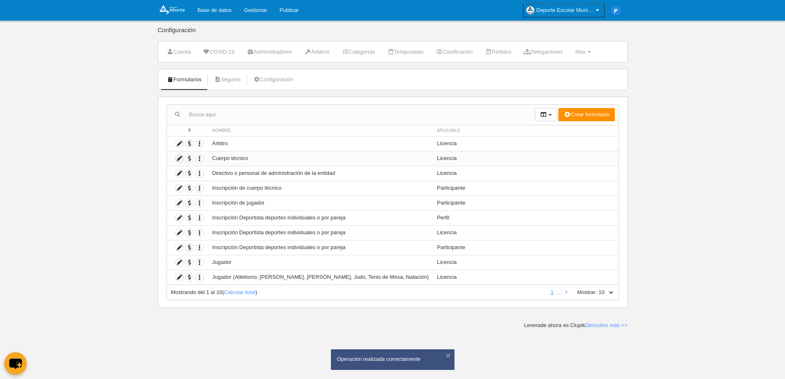
click at [180, 157] on icon at bounding box center [180, 159] width 8 height 8
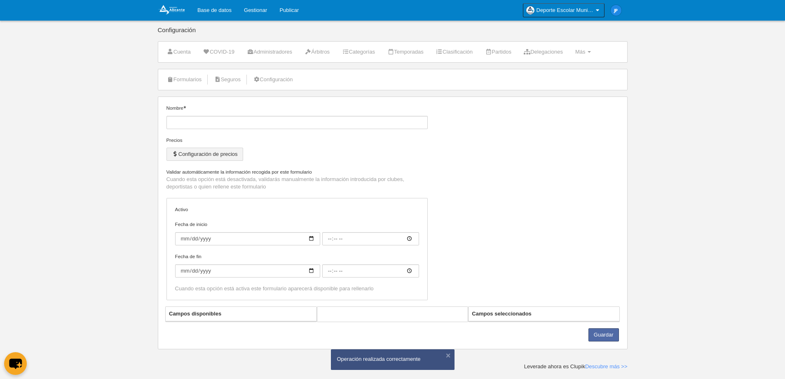
type input "Cuerpo técnico"
checkbox input "true"
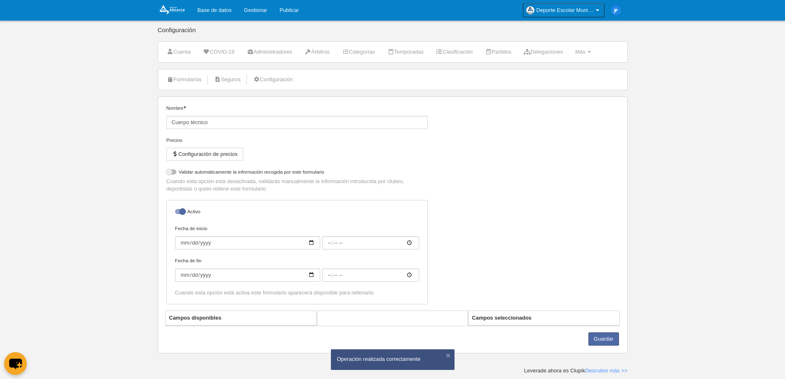
select select "selected"
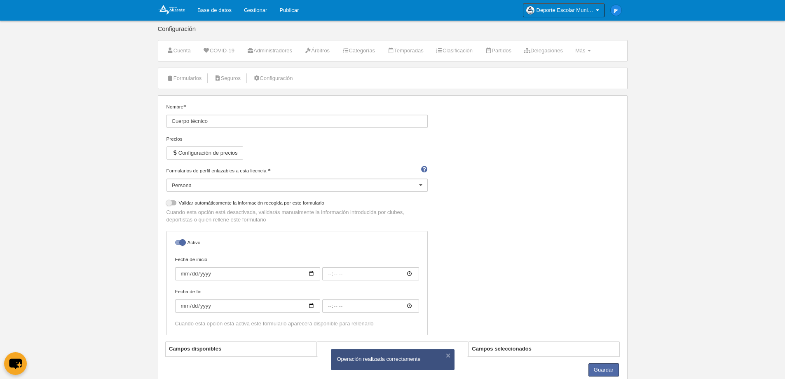
scroll to position [28, 0]
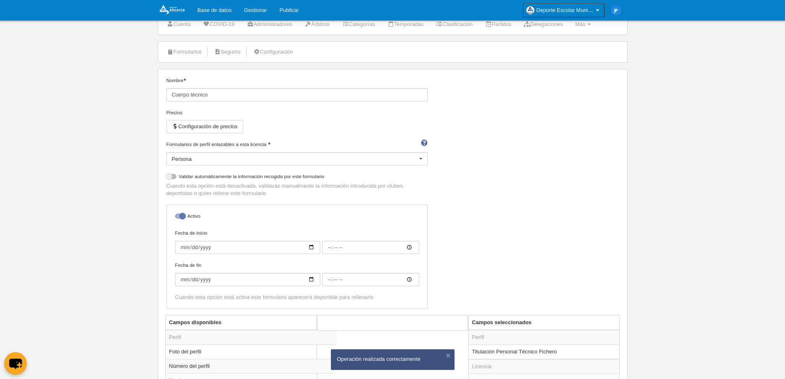
click at [179, 216] on div at bounding box center [180, 215] width 10 height 5
click at [179, 216] on input "checkbox" at bounding box center [178, 218] width 5 height 5
checkbox input "false"
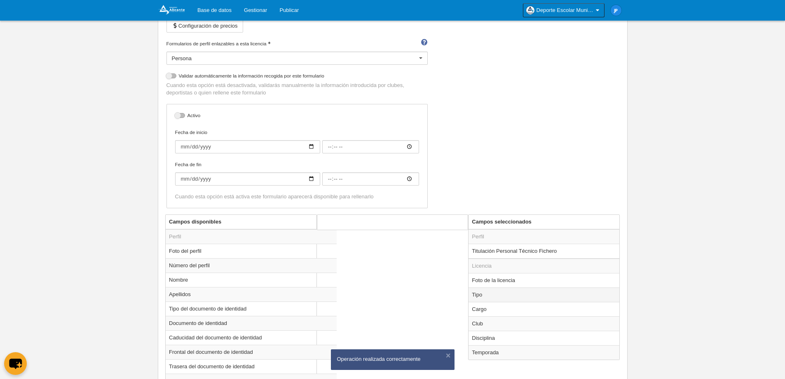
scroll to position [192, 0]
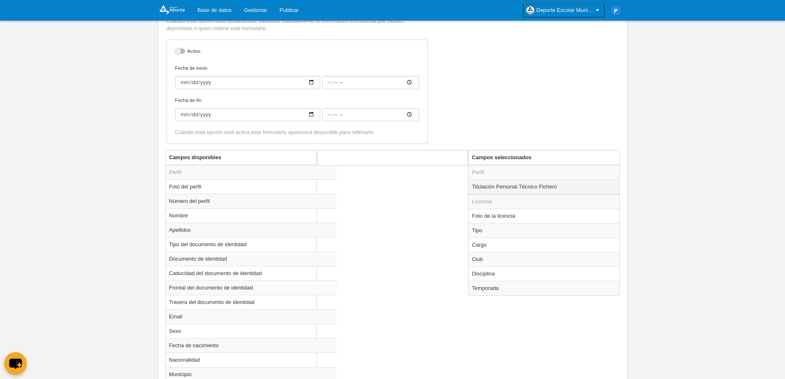
click at [512, 189] on td "Titulación Personal Técnico Fichero" at bounding box center [544, 186] width 151 height 15
radio input "true"
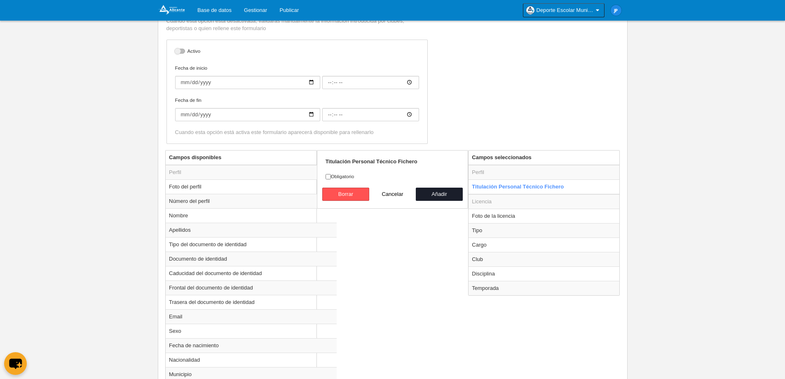
click at [331, 177] on label "Obligatorio" at bounding box center [393, 176] width 134 height 7
click at [331, 177] on input "Obligatorio" at bounding box center [328, 176] width 5 height 5
checkbox input "true"
click at [438, 195] on button "Añadir" at bounding box center [439, 194] width 47 height 13
radio input "false"
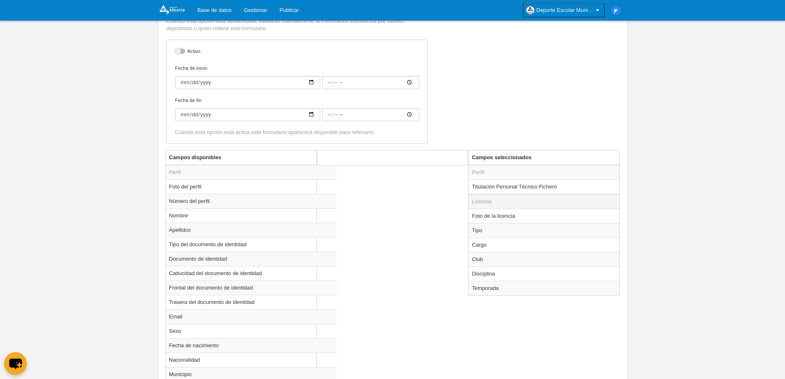
click at [486, 200] on td "Licencia" at bounding box center [544, 201] width 151 height 15
click at [496, 213] on td "Foto de la licencia" at bounding box center [544, 216] width 151 height 14
click at [385, 191] on button "Cancelar" at bounding box center [392, 194] width 47 height 13
radio input "false"
click at [492, 233] on td "Tipo" at bounding box center [544, 230] width 151 height 14
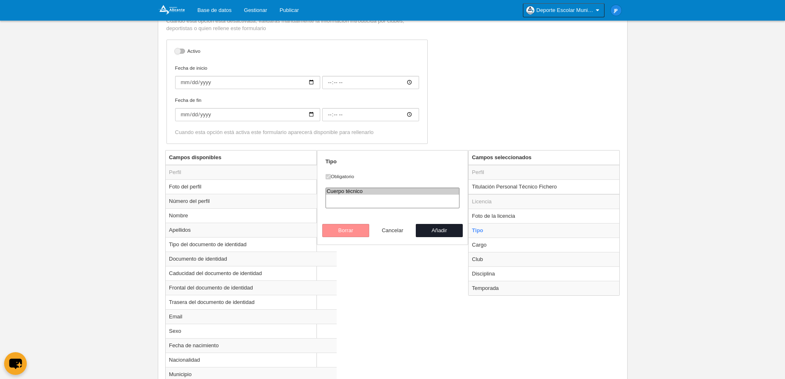
click at [399, 231] on button "Cancelar" at bounding box center [392, 230] width 47 height 13
radio input "false"
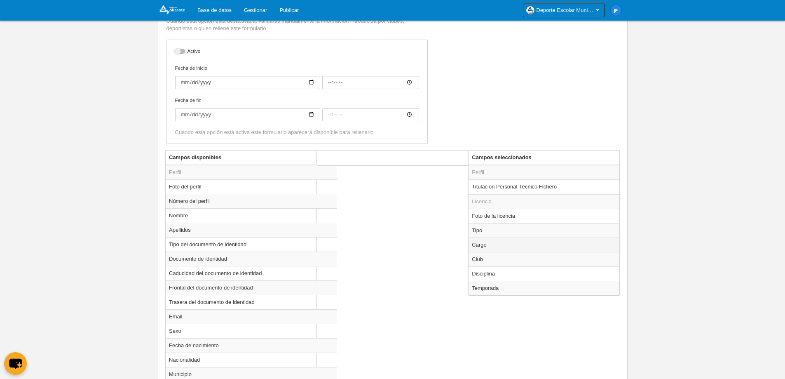
click at [504, 239] on td "Cargo" at bounding box center [544, 244] width 151 height 14
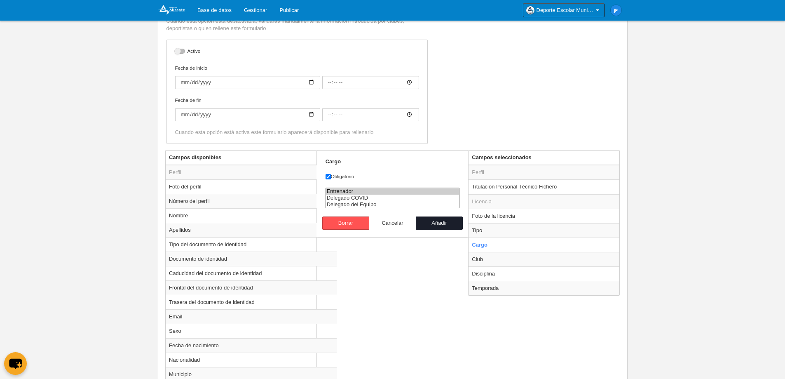
click at [389, 223] on button "Cancelar" at bounding box center [392, 222] width 47 height 13
radio input "false"
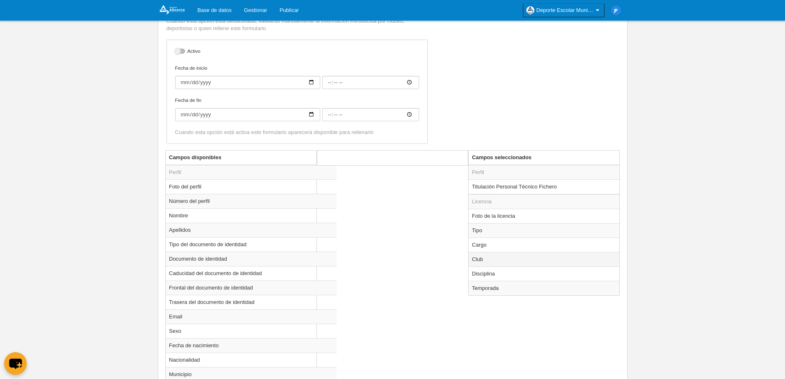
click at [490, 257] on td "Club" at bounding box center [544, 259] width 151 height 14
radio input "true"
select select
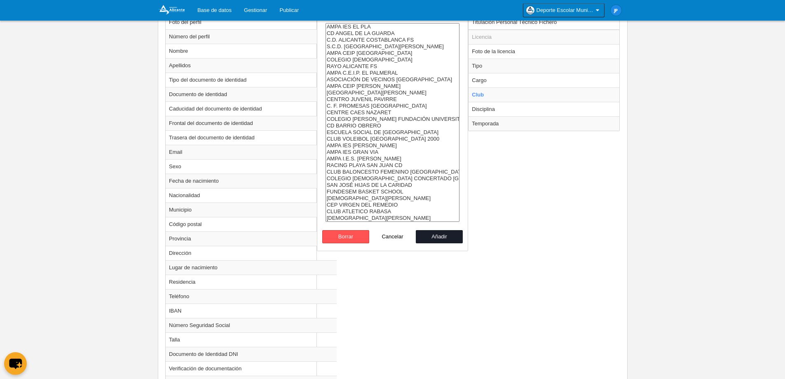
scroll to position [357, 0]
click at [396, 237] on button "Cancelar" at bounding box center [392, 236] width 47 height 13
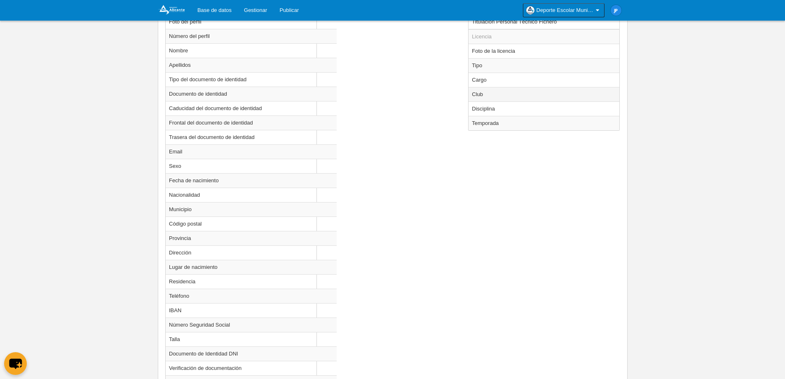
click at [496, 98] on td "Club" at bounding box center [544, 94] width 151 height 14
radio input "true"
select select
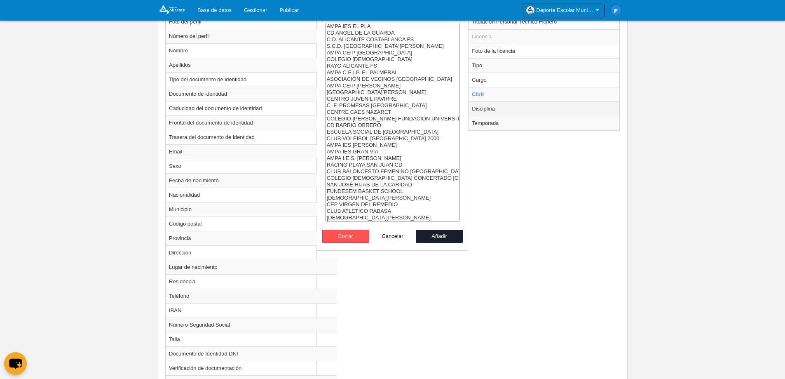
click at [496, 110] on td "Disciplina" at bounding box center [544, 108] width 151 height 14
radio input "false"
radio input "true"
select select "1"
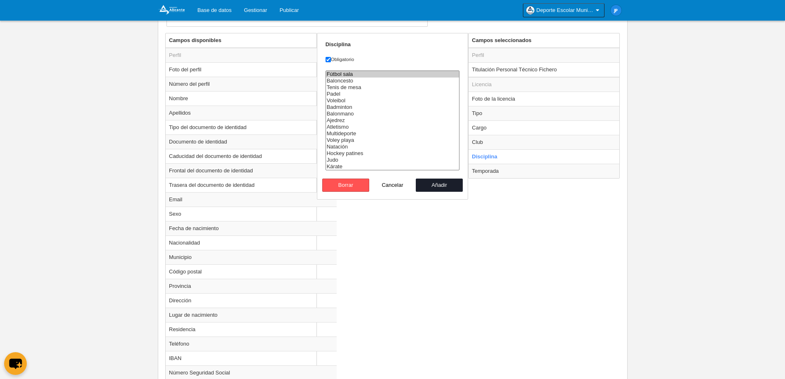
scroll to position [275, 0]
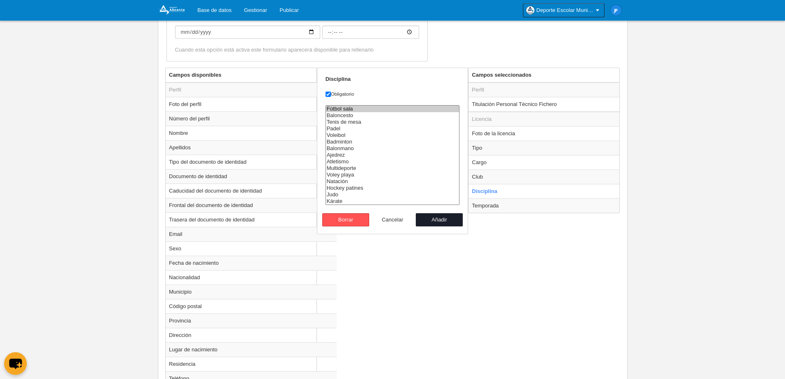
click at [391, 217] on button "Cancelar" at bounding box center [392, 219] width 47 height 13
radio input "false"
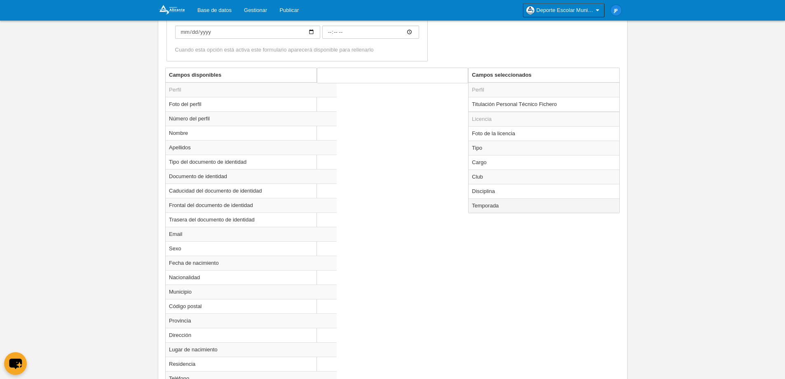
click at [500, 209] on td "Temporada" at bounding box center [544, 205] width 151 height 14
radio input "true"
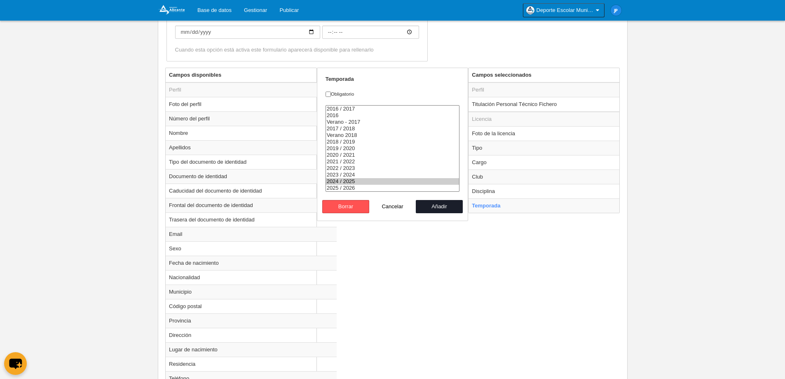
click at [349, 189] on option "2025 / 2026" at bounding box center [393, 188] width 134 height 7
select select "8607"
click at [349, 180] on option "2024 / 2025" at bounding box center [393, 181] width 134 height 7
click at [338, 96] on label "Obligatorio" at bounding box center [393, 93] width 134 height 7
click at [331, 96] on input "Obligatorio" at bounding box center [328, 93] width 5 height 5
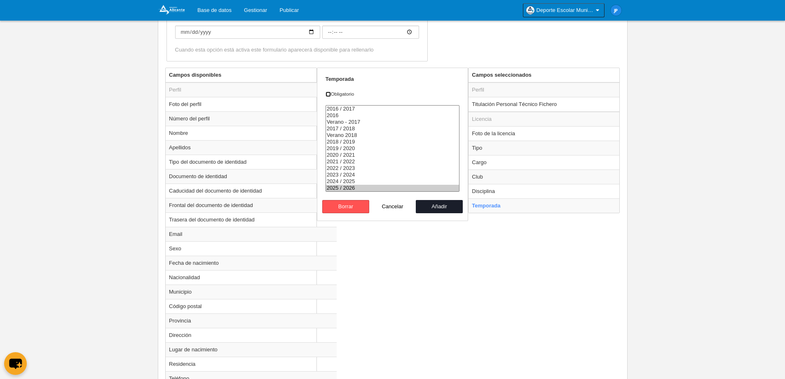
checkbox input "true"
click at [436, 206] on button "Añadir" at bounding box center [439, 206] width 47 height 13
radio input "false"
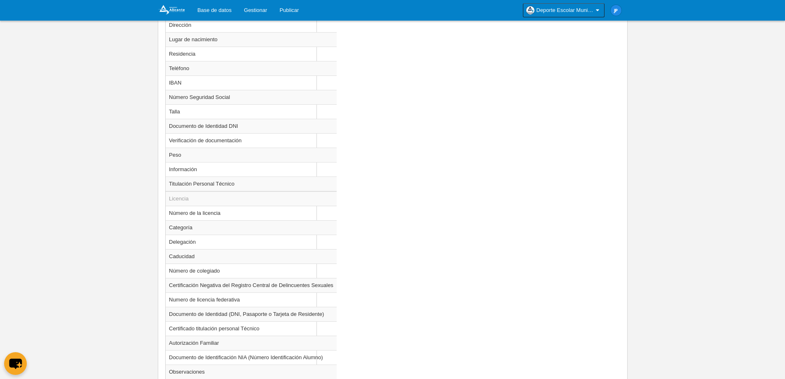
scroll to position [648, 0]
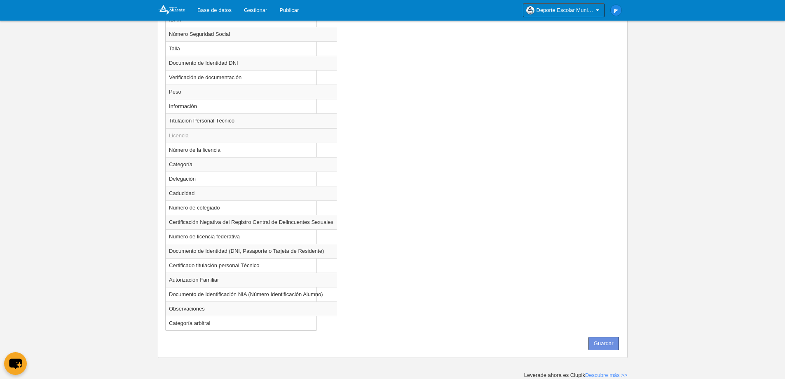
click at [612, 346] on button "Guardar" at bounding box center [604, 343] width 30 height 13
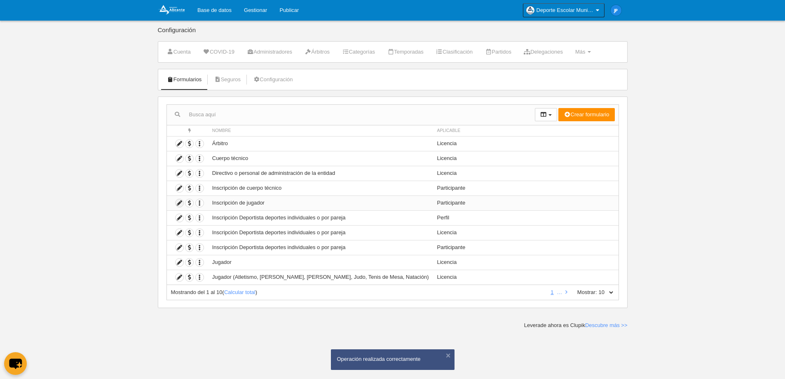
click at [179, 201] on icon at bounding box center [180, 203] width 8 height 8
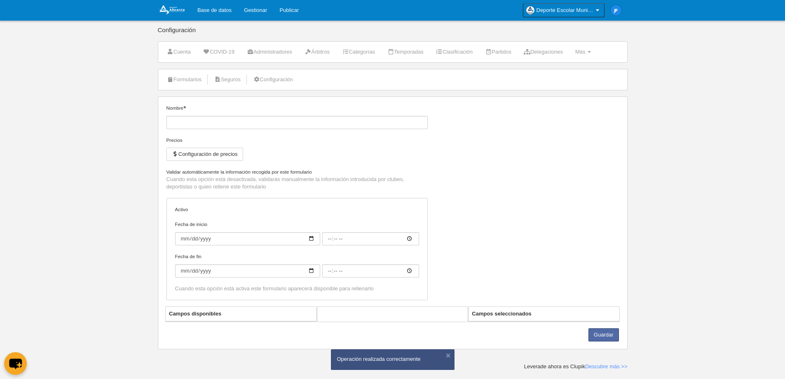
type input "Inscripción de jugador"
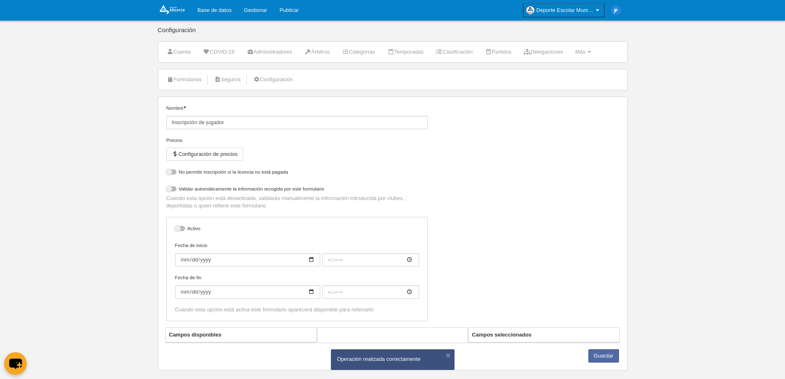
select select "selected"
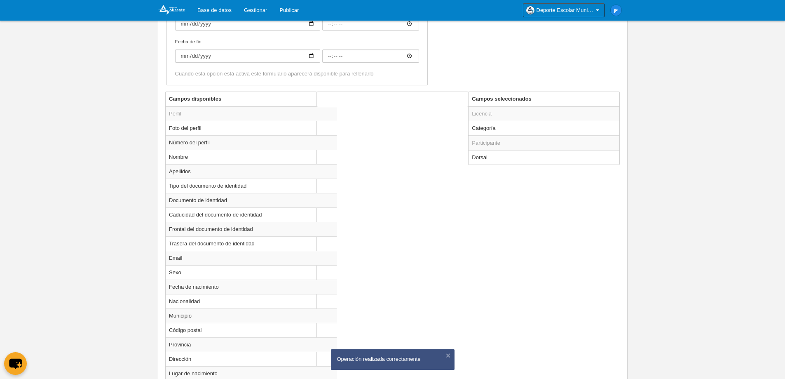
scroll to position [251, 0]
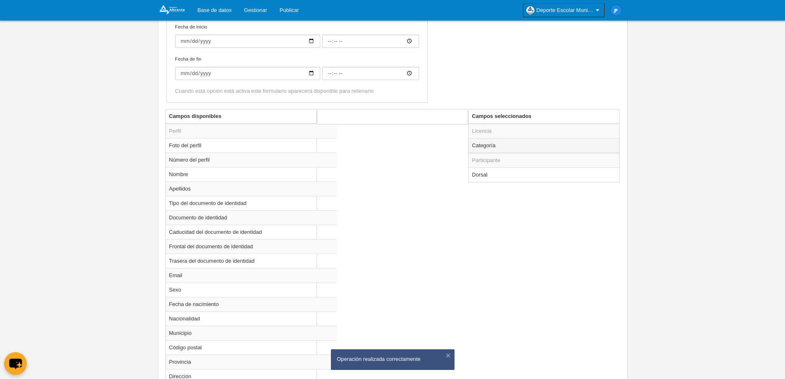
click at [499, 146] on td "Categoría" at bounding box center [544, 145] width 151 height 15
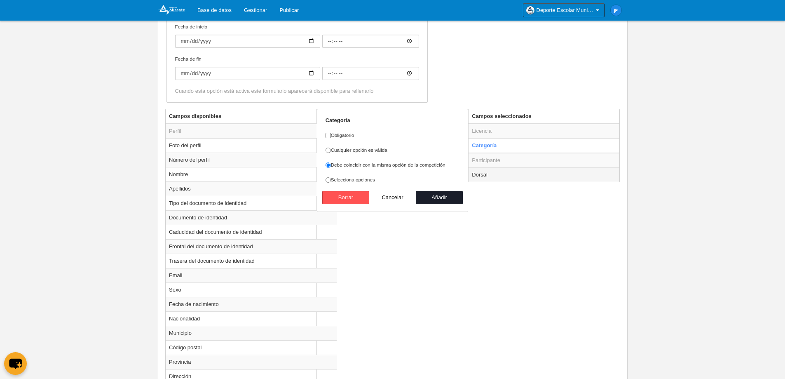
click at [503, 169] on td "Dorsal" at bounding box center [544, 174] width 151 height 14
radio input "false"
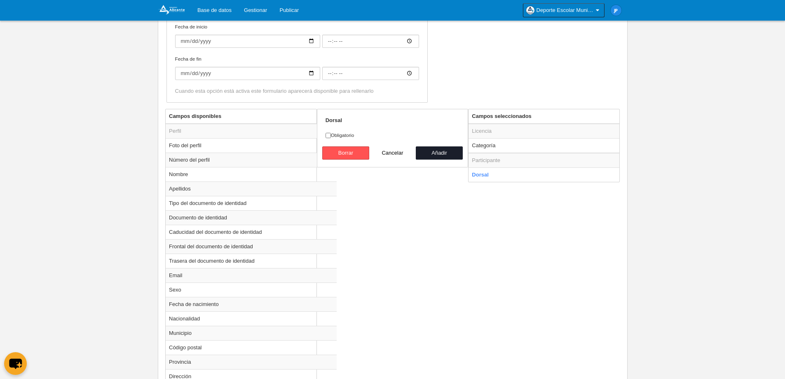
click at [394, 149] on button "Cancelar" at bounding box center [392, 152] width 47 height 13
radio input "false"
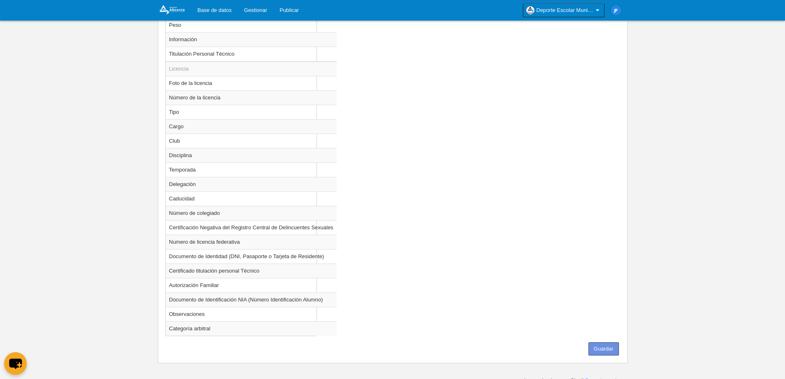
scroll to position [751, 0]
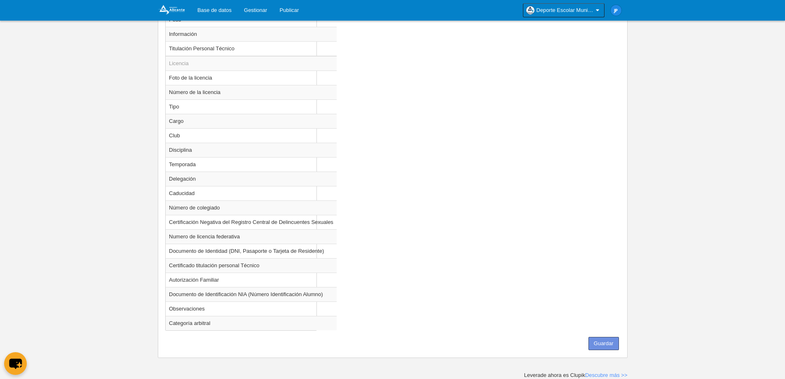
click at [605, 344] on button "Guardar" at bounding box center [604, 343] width 30 height 13
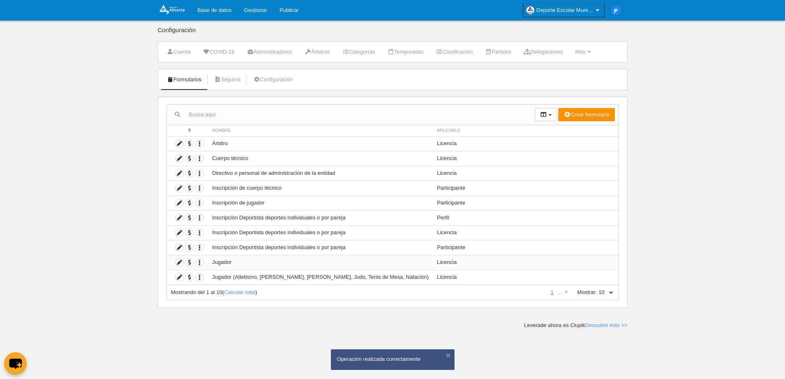
click at [183, 260] on td "Duplicar formulario Borrar formulario" at bounding box center [187, 262] width 41 height 15
click at [181, 260] on icon at bounding box center [180, 262] width 8 height 8
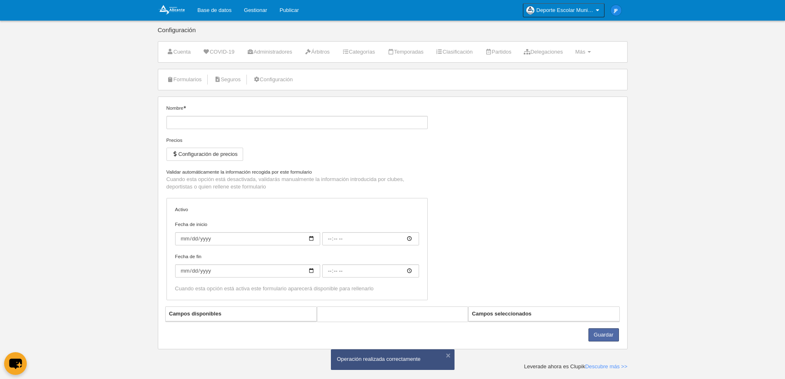
type input "Jugador"
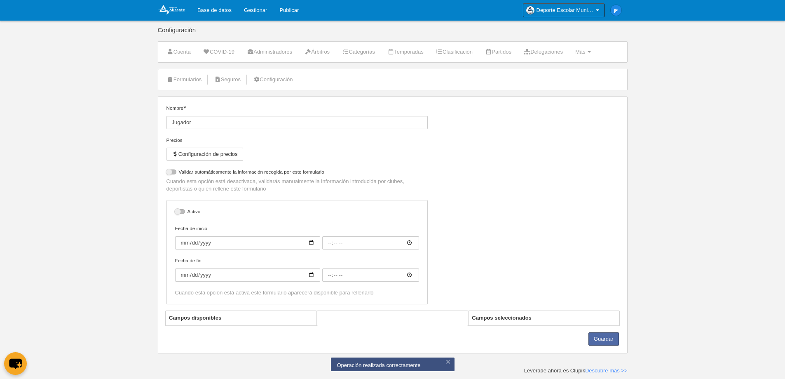
select select "selected"
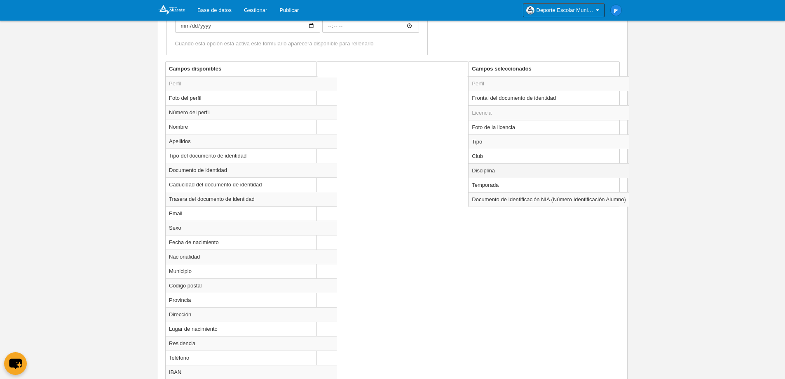
scroll to position [275, 0]
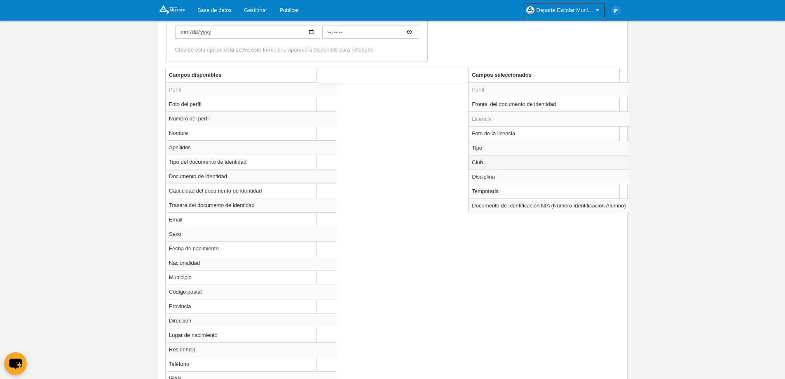
click at [505, 161] on td "Club" at bounding box center [549, 162] width 161 height 14
radio input "true"
select select
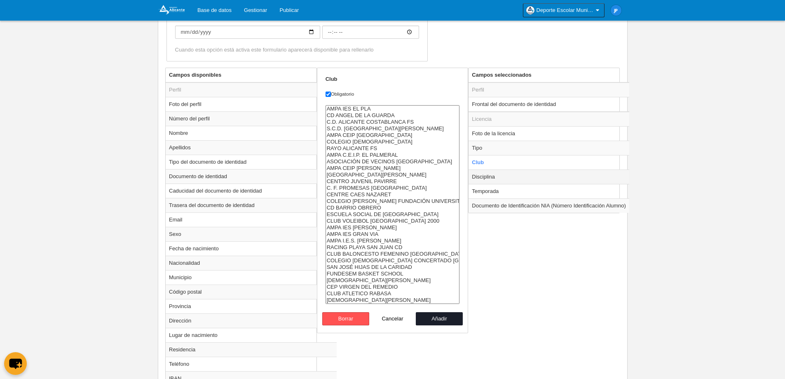
click at [507, 177] on td "Disciplina" at bounding box center [549, 176] width 161 height 14
radio input "false"
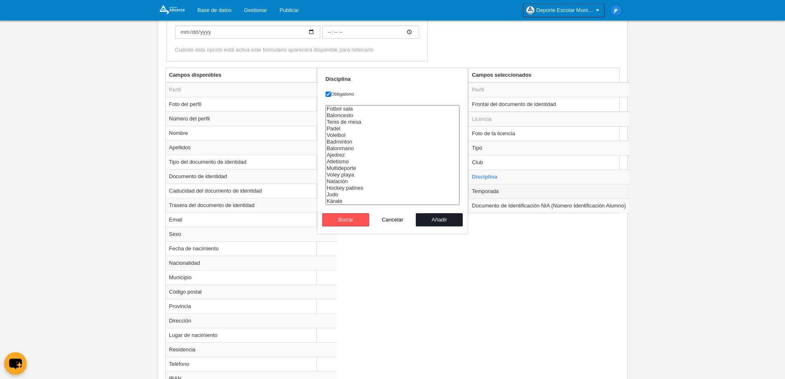
click at [509, 190] on td "Temporada" at bounding box center [549, 191] width 161 height 14
radio input "false"
radio input "true"
select select "8607"
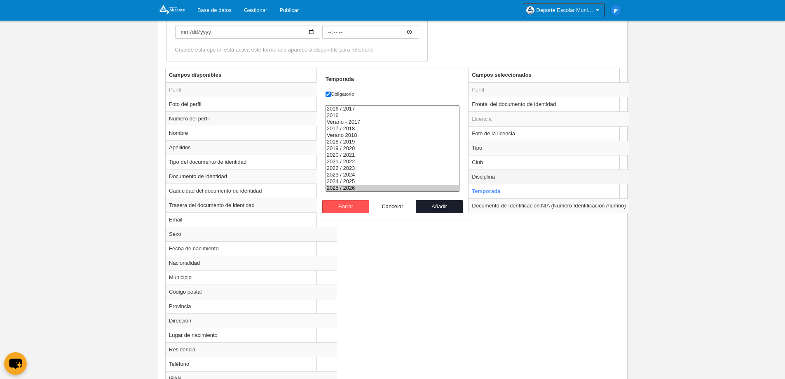
click at [509, 182] on td "Disciplina" at bounding box center [549, 176] width 161 height 14
radio input "true"
select select
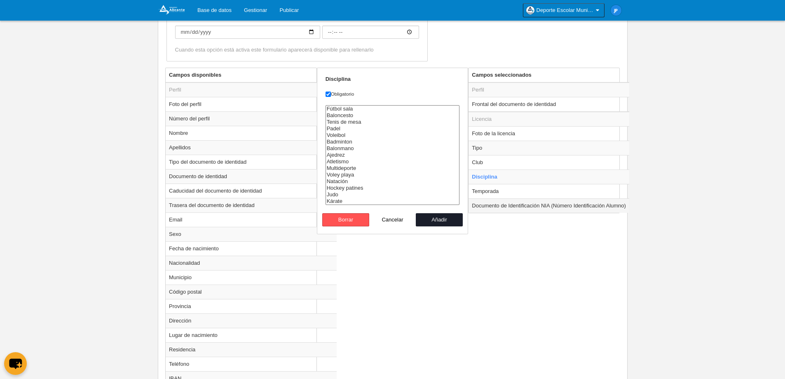
click at [516, 202] on td "Documento de Identificación NIA (Número Identificación Alumno)" at bounding box center [549, 205] width 161 height 14
radio input "false"
radio input "true"
checkbox input "false"
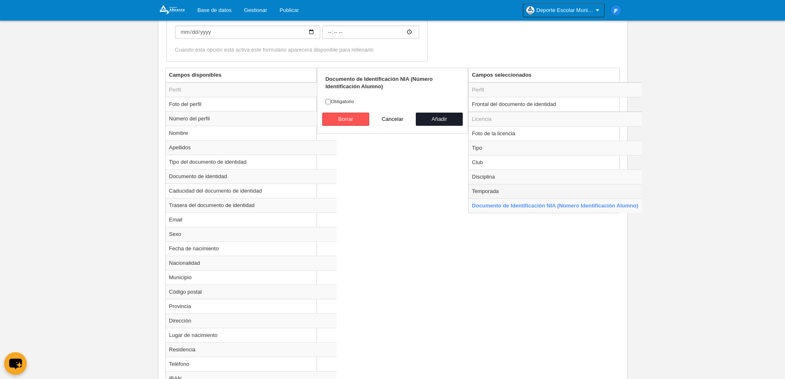
click at [516, 195] on td "Temporada" at bounding box center [555, 191] width 173 height 14
radio input "true"
checkbox input "true"
select select "8607"
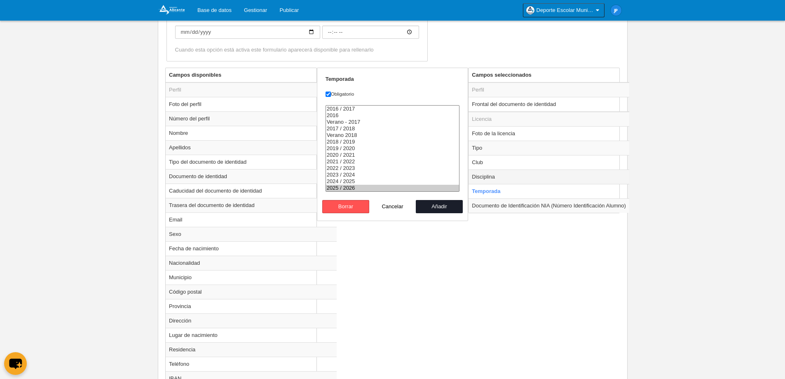
click at [515, 175] on td "Disciplina" at bounding box center [549, 176] width 161 height 14
radio input "true"
select select
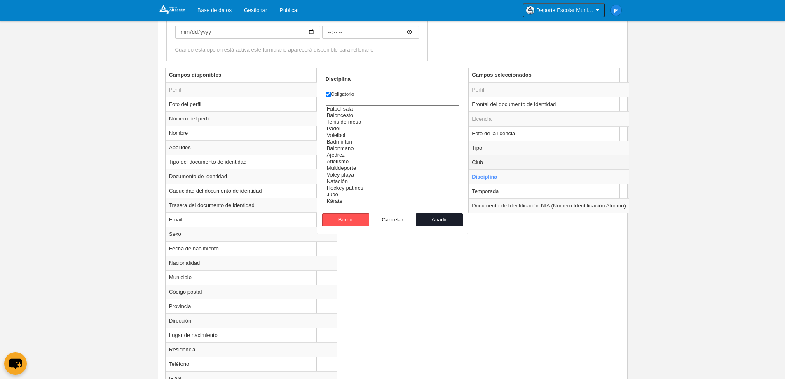
click at [510, 162] on td "Club" at bounding box center [549, 162] width 161 height 14
radio input "true"
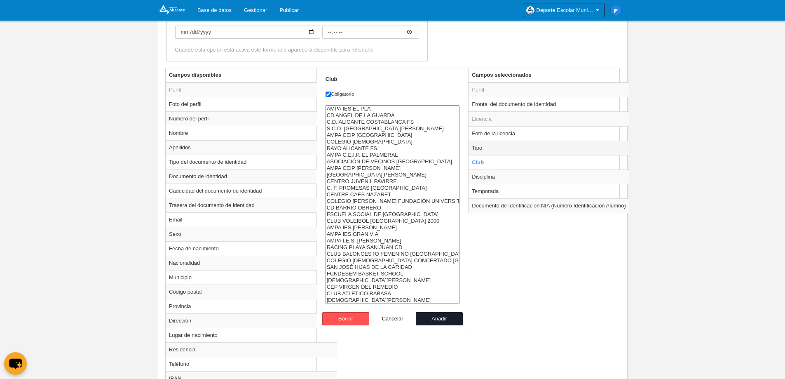
click at [509, 149] on td "Tipo" at bounding box center [549, 148] width 161 height 14
radio input "true"
select select "player"
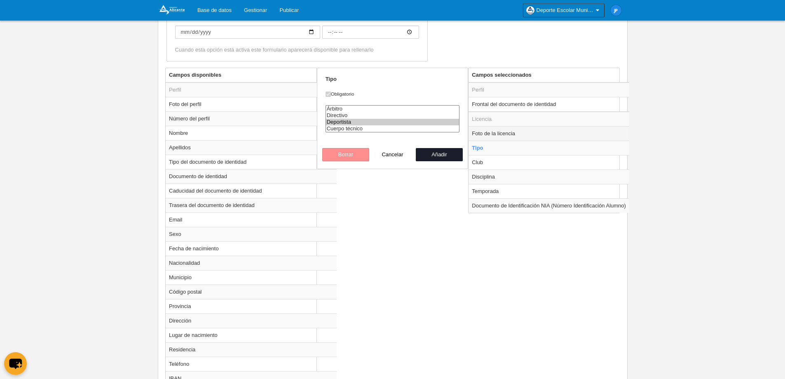
click at [510, 137] on td "Foto de la licencia" at bounding box center [549, 133] width 161 height 14
radio input "true"
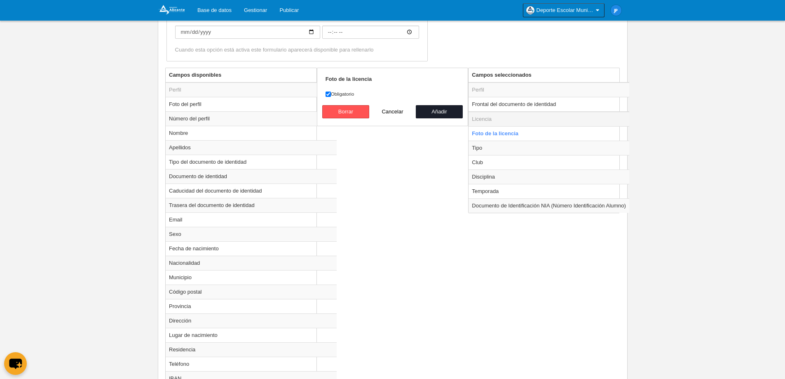
click at [511, 125] on td "Licencia" at bounding box center [549, 119] width 161 height 15
click at [511, 107] on td "Frontal del documento de identidad" at bounding box center [549, 104] width 161 height 15
click at [510, 92] on td "Perfil" at bounding box center [549, 89] width 161 height 15
click at [391, 108] on button "Cancelar" at bounding box center [392, 111] width 47 height 13
radio input "false"
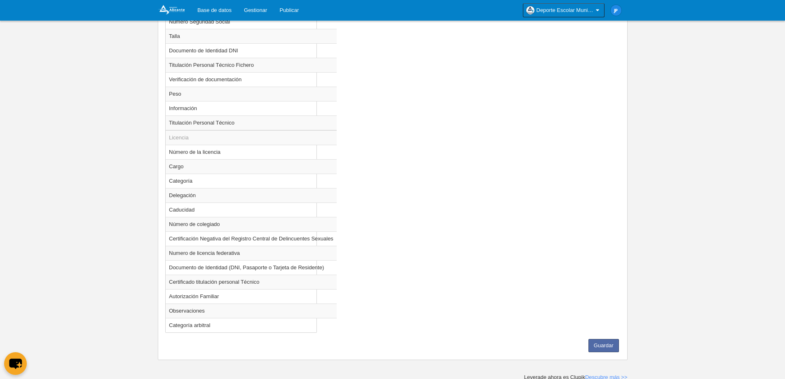
scroll to position [648, 0]
click at [615, 329] on div "Campos disponibles Perfil Foto del perfil Número del perfil Nombre Apellidos Ti…" at bounding box center [392, 16] width 459 height 642
click at [615, 340] on button "Guardar" at bounding box center [604, 343] width 30 height 13
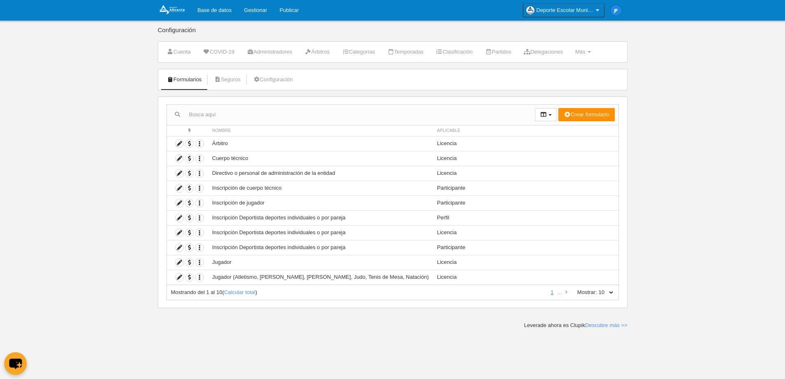
click at [90, 187] on body "Base de datos Gestionar Publicar Deporte Escolar Municipal de [GEOGRAPHIC_DATA]…" at bounding box center [392, 189] width 785 height 379
click at [101, 175] on body "Base de datos Gestionar Publicar Deporte Escolar Municipal de [GEOGRAPHIC_DATA]…" at bounding box center [392, 189] width 785 height 379
click at [269, 80] on link "Configuración" at bounding box center [273, 79] width 49 height 12
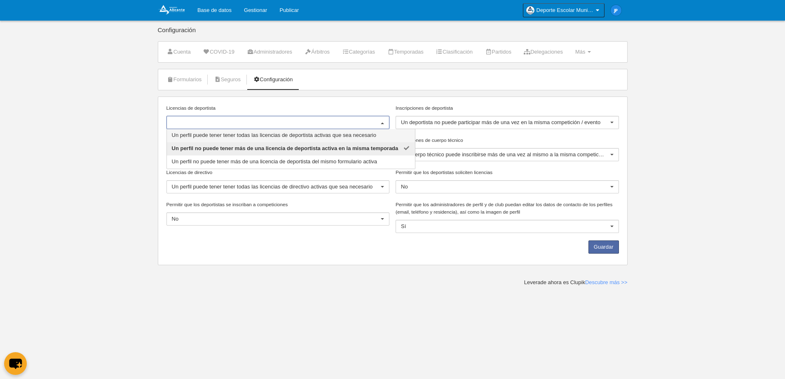
click at [61, 130] on body "Base de datos Gestionar Publicar Deporte Escolar Municipal de [GEOGRAPHIC_DATA]…" at bounding box center [392, 189] width 785 height 379
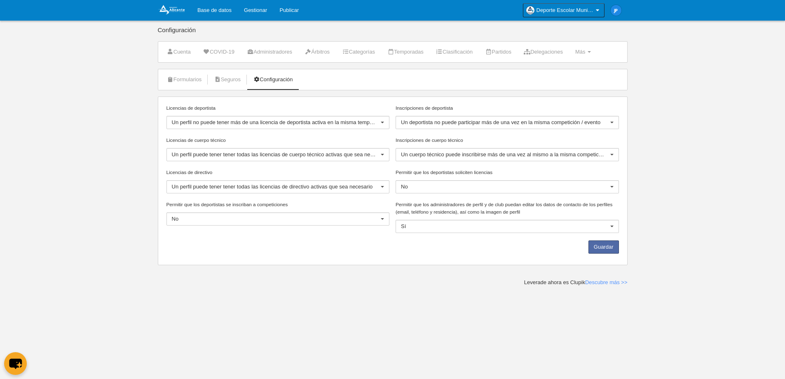
click at [682, 145] on body "Base de datos Gestionar Publicar Deporte Escolar Municipal de [GEOGRAPHIC_DATA]…" at bounding box center [392, 189] width 785 height 379
click at [612, 252] on button "Guardar" at bounding box center [604, 246] width 30 height 13
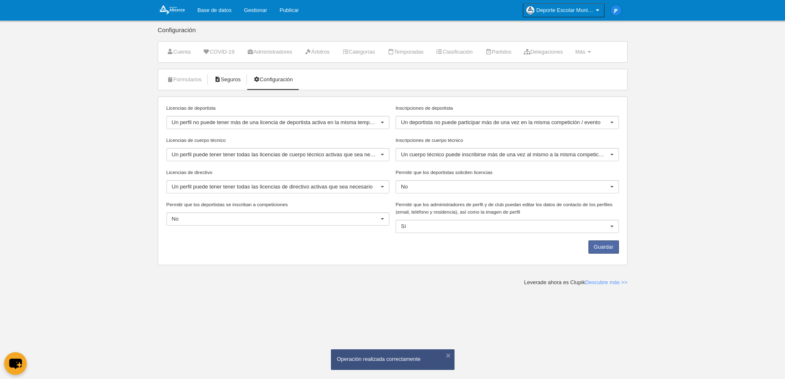
click at [229, 79] on link "Seguros" at bounding box center [227, 79] width 36 height 12
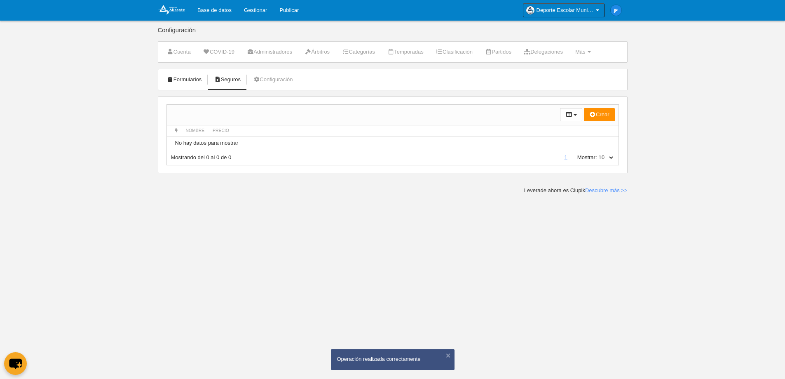
click at [186, 79] on link "Formularios" at bounding box center [184, 79] width 44 height 12
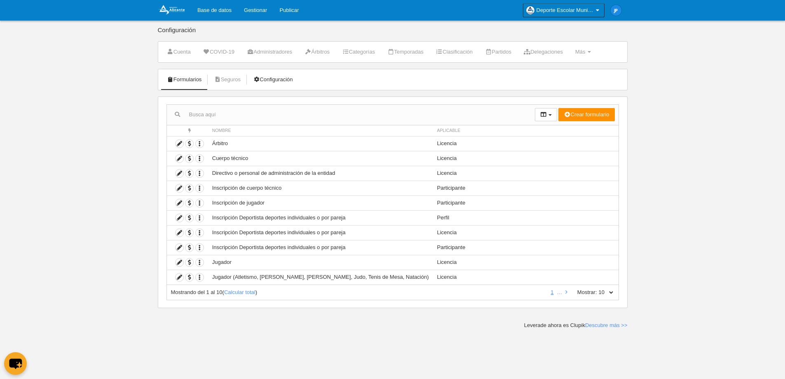
click at [260, 81] on icon at bounding box center [256, 79] width 7 height 5
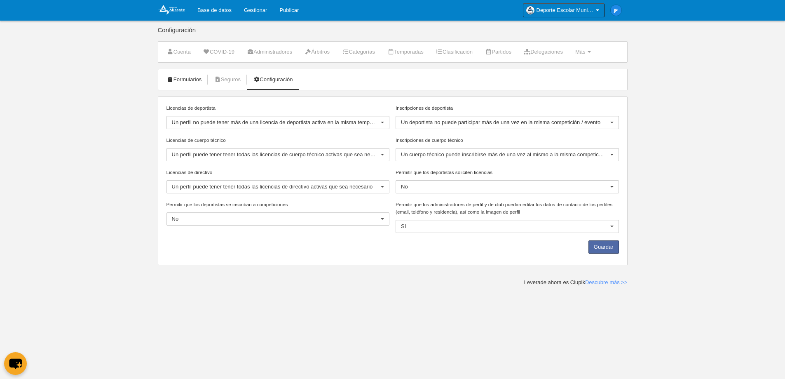
click at [177, 82] on link "Formularios" at bounding box center [184, 79] width 44 height 12
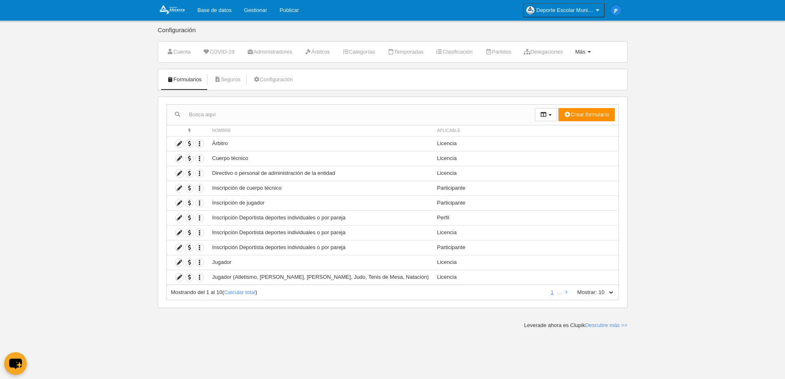
click at [586, 54] on span "Más" at bounding box center [580, 52] width 10 height 6
click at [673, 90] on body "Base de datos Gestionar Publicar Deporte Escolar Municipal de [GEOGRAPHIC_DATA]…" at bounding box center [392, 189] width 785 height 379
click at [683, 99] on body "Base de datos Gestionar Publicar Deporte Escolar Municipal de [GEOGRAPHIC_DATA]…" at bounding box center [392, 189] width 785 height 379
click at [586, 50] on span "Más" at bounding box center [580, 52] width 10 height 6
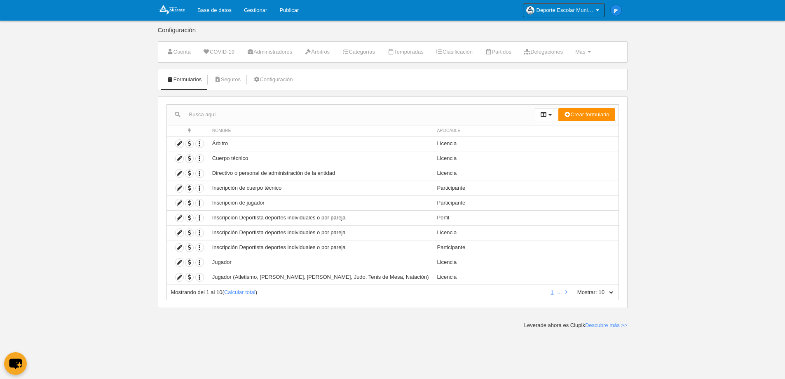
click at [701, 91] on body "Base de datos Gestionar Publicar Deporte Escolar Municipal de [GEOGRAPHIC_DATA]…" at bounding box center [392, 189] width 785 height 379
click at [235, 83] on link "Seguros" at bounding box center [227, 79] width 36 height 12
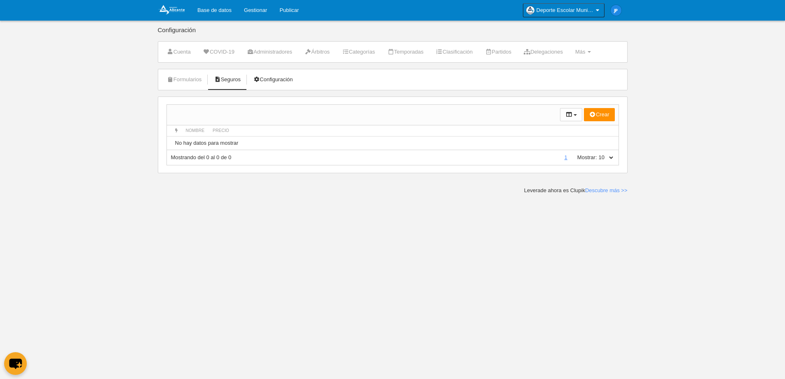
click at [267, 81] on link "Configuración" at bounding box center [273, 79] width 49 height 12
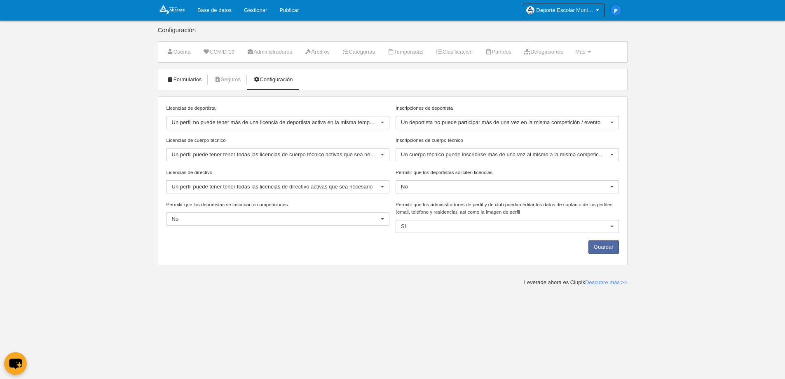
click at [178, 80] on link "Formularios" at bounding box center [184, 79] width 44 height 12
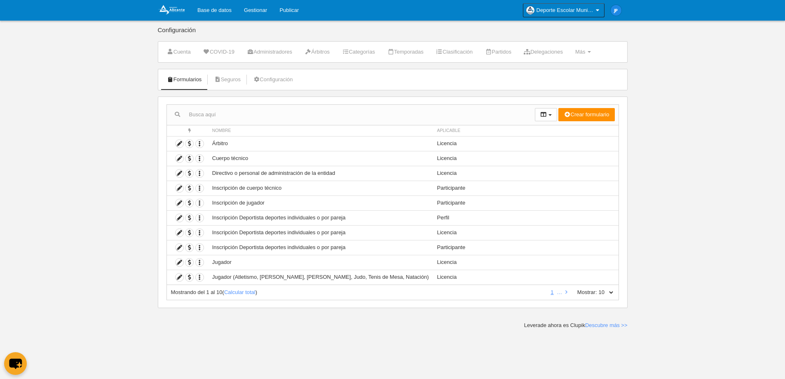
click at [83, 88] on body "Base de datos Gestionar Publicar Deporte Escolar Municipal de [GEOGRAPHIC_DATA]…" at bounding box center [392, 189] width 785 height 379
click at [169, 11] on img at bounding box center [171, 10] width 27 height 10
